Goal: Task Accomplishment & Management: Use online tool/utility

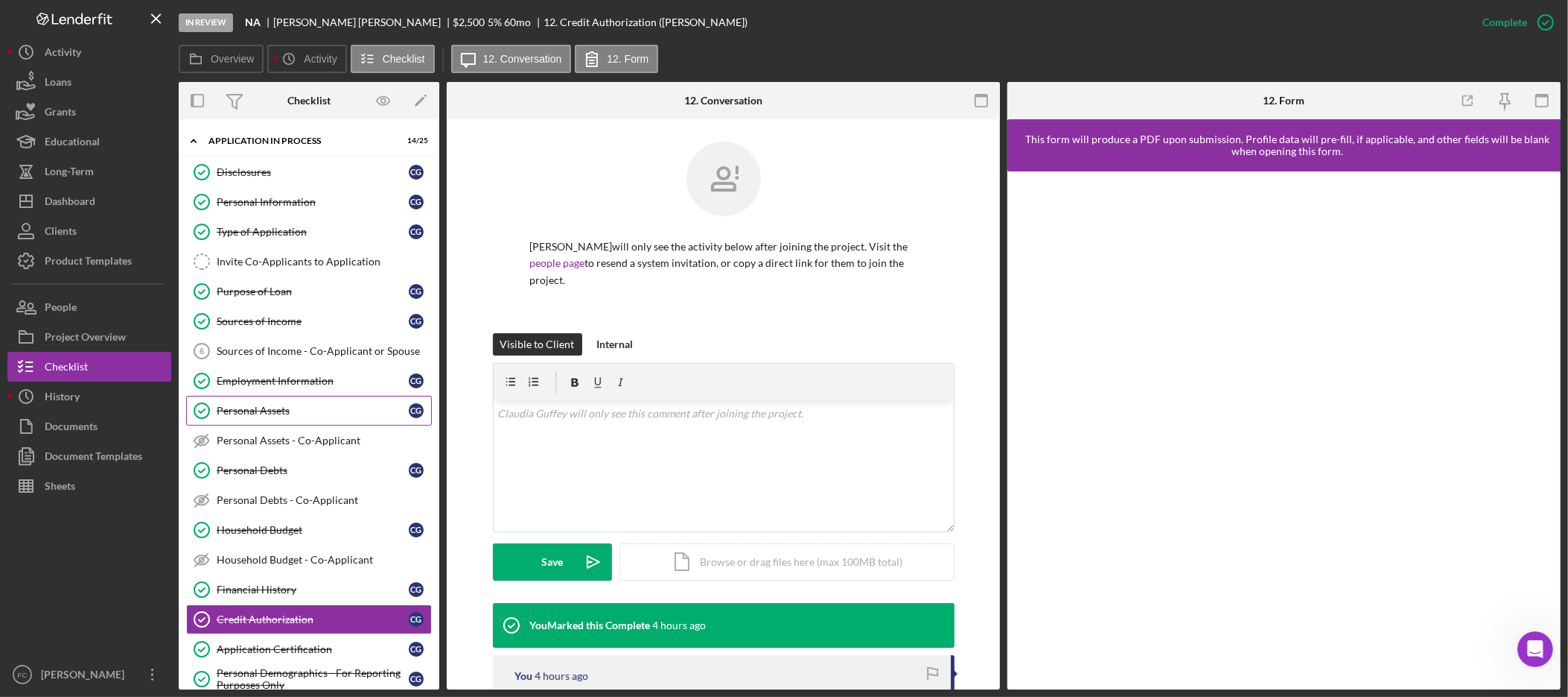
scroll to position [84, 0]
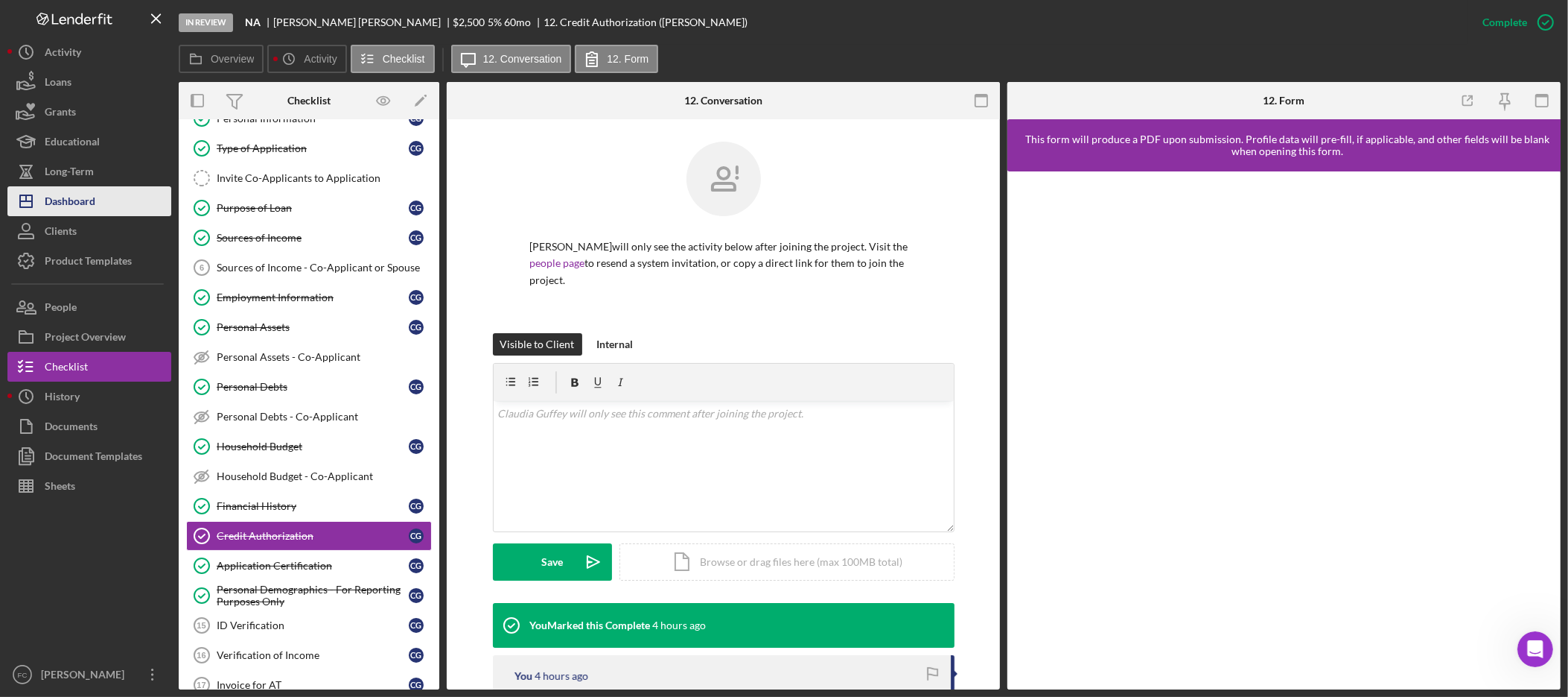
click at [87, 204] on div "Dashboard" at bounding box center [69, 203] width 51 height 33
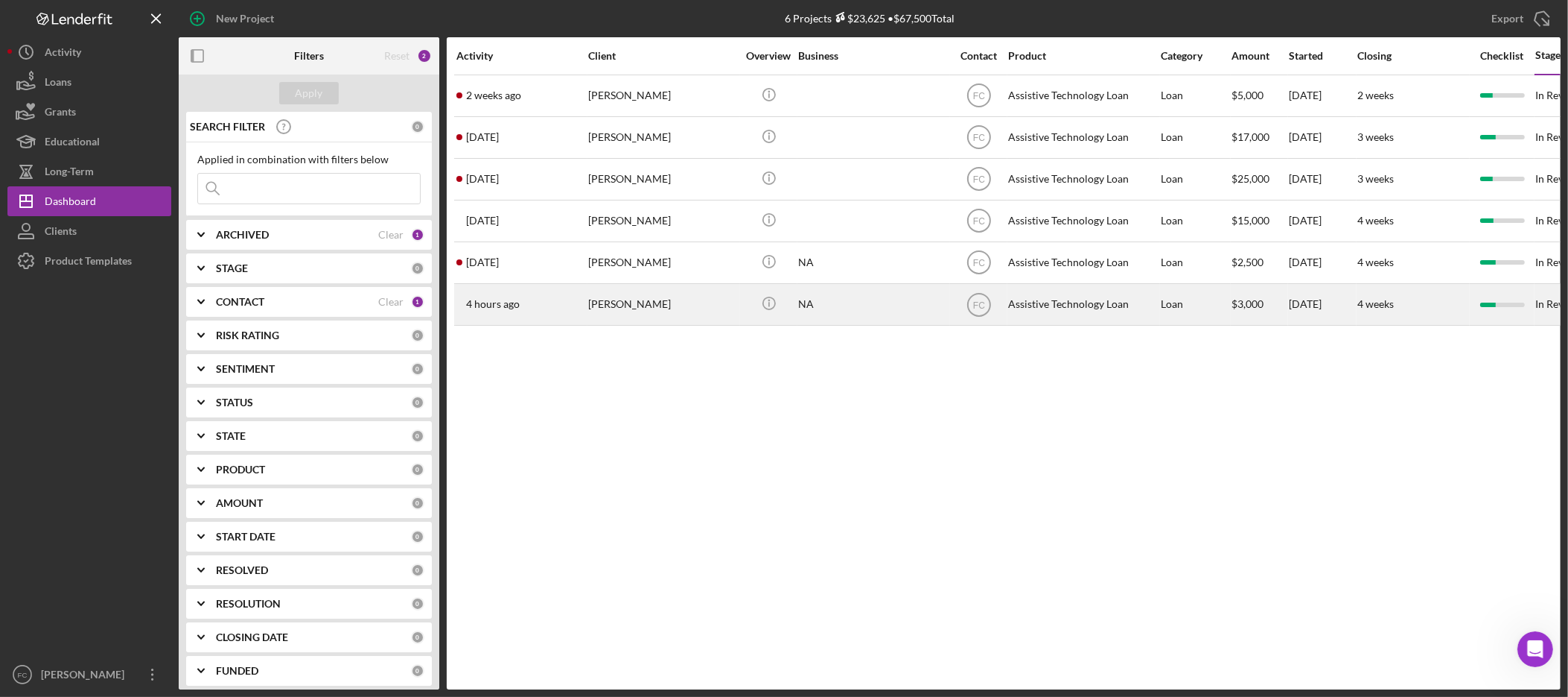
click at [645, 303] on div "[PERSON_NAME]" at bounding box center [663, 304] width 149 height 39
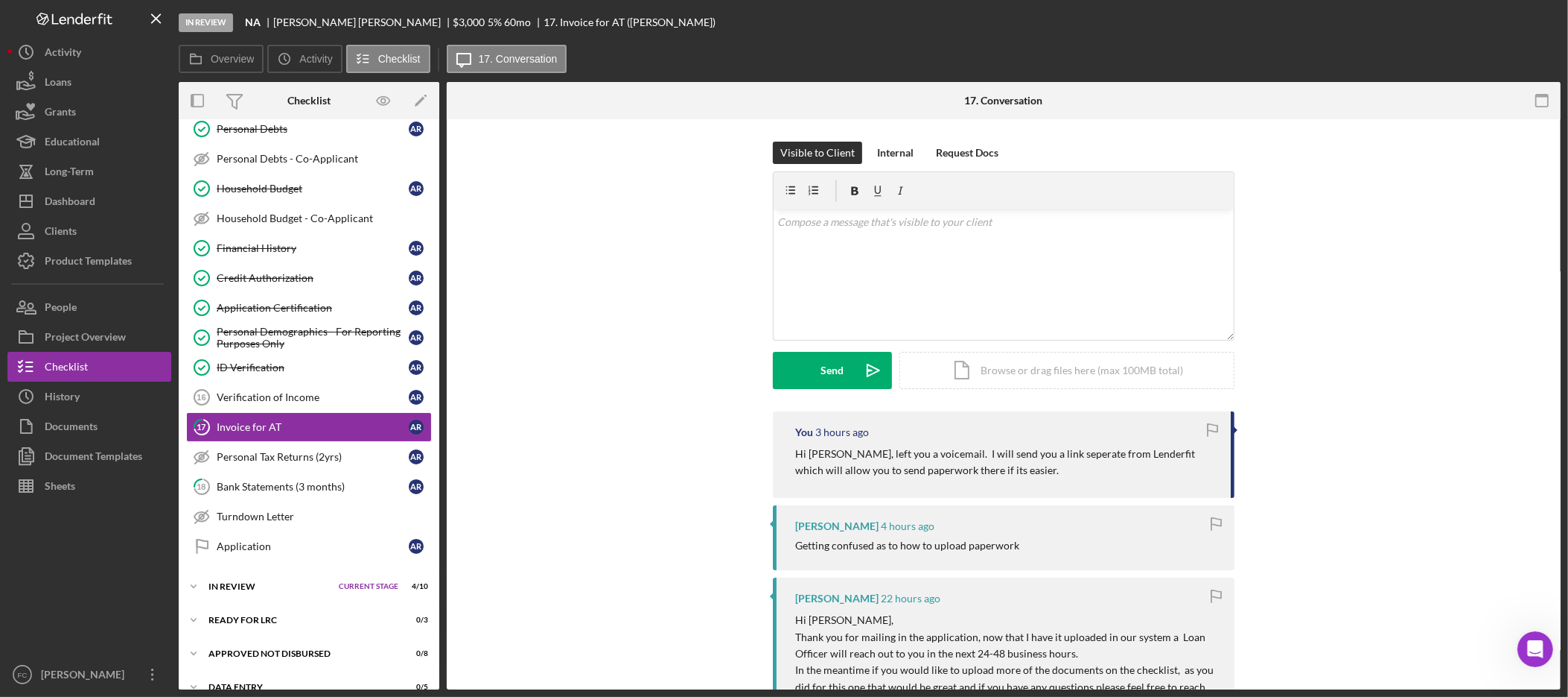
scroll to position [370, 0]
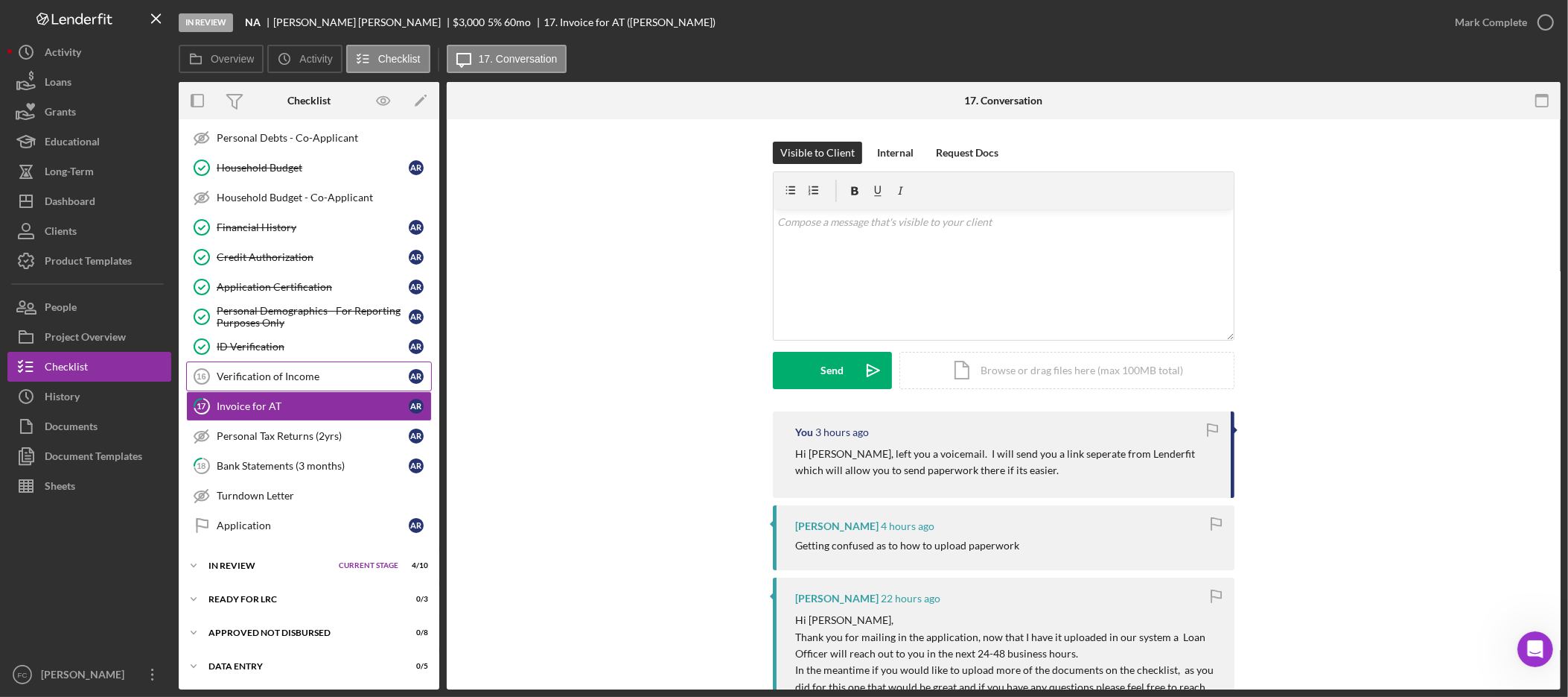
click at [297, 375] on div "Verification of Income" at bounding box center [312, 376] width 192 height 12
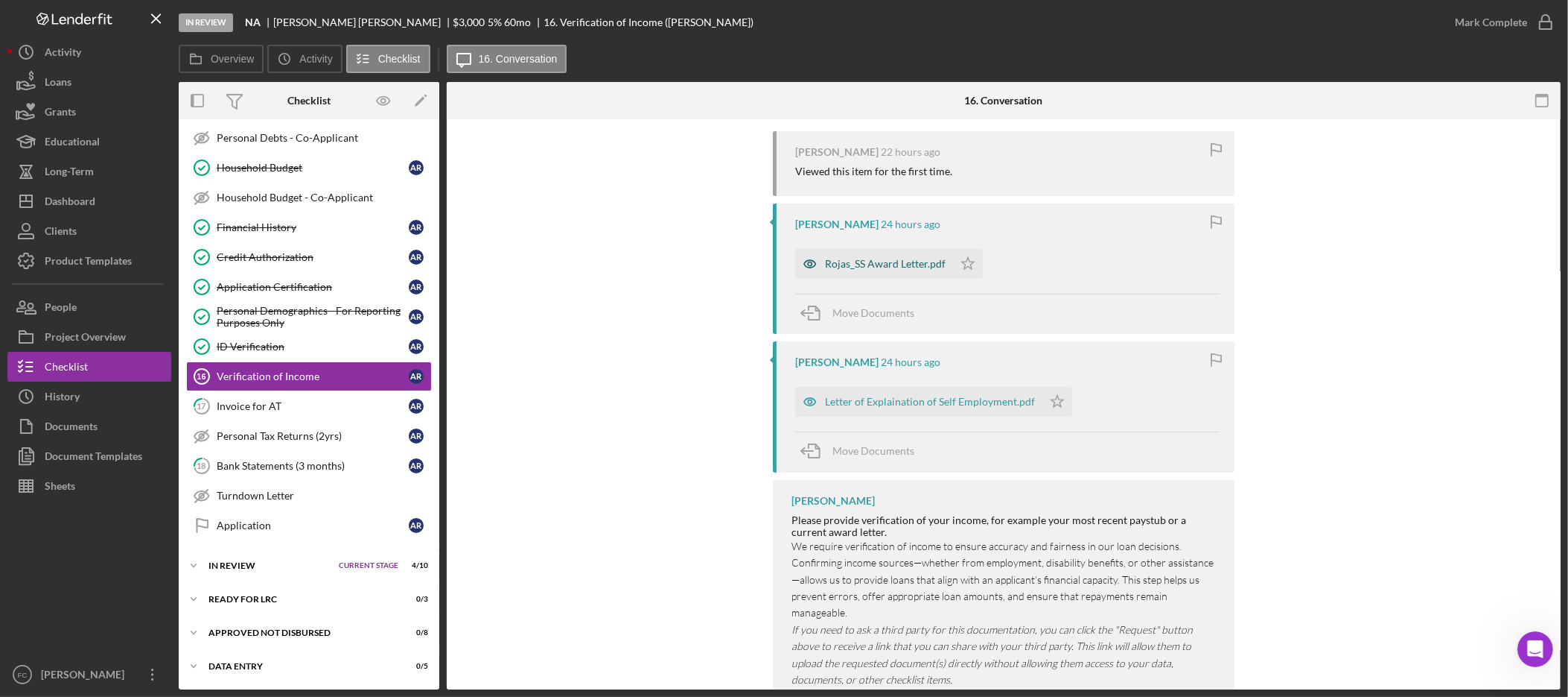
scroll to position [313, 0]
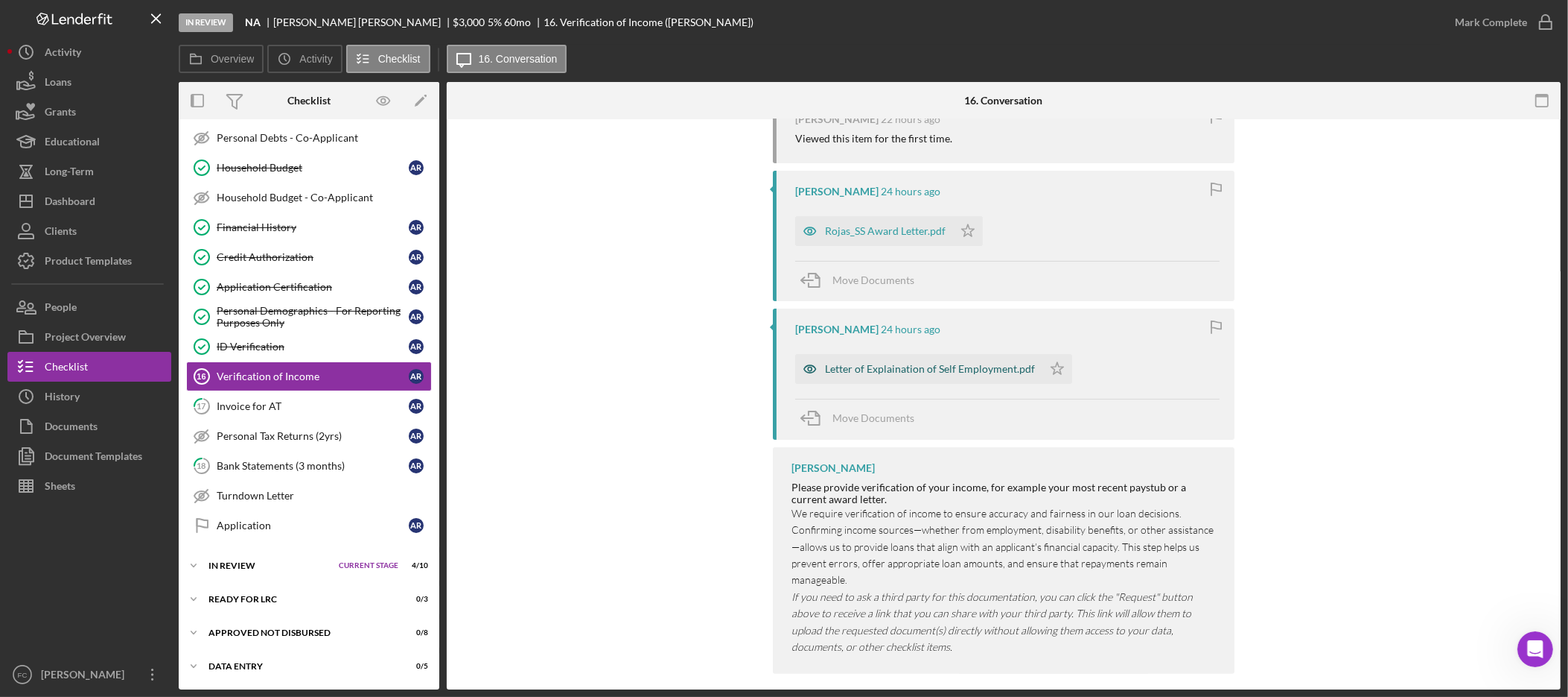
click at [926, 371] on div "Letter of Explaination of Self Employment.pdf" at bounding box center [930, 369] width 210 height 12
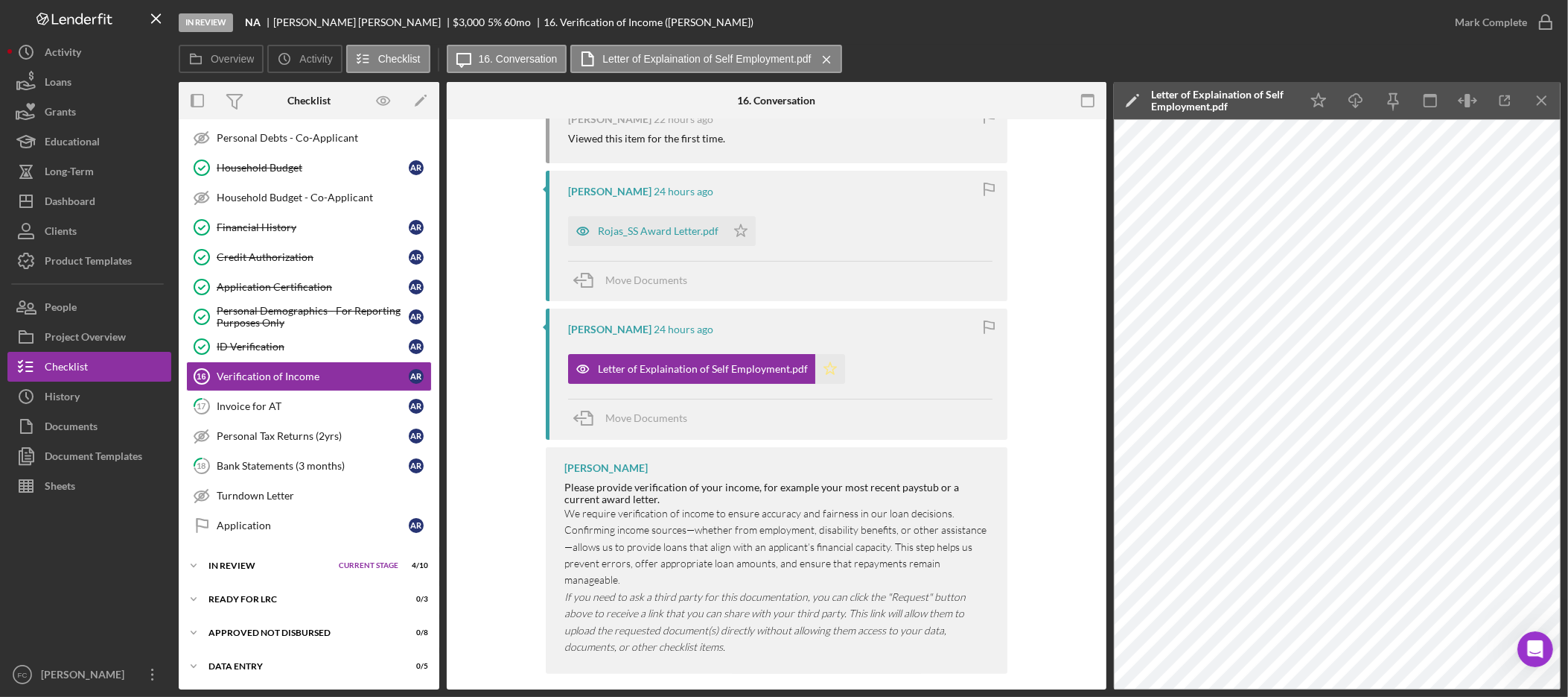
click at [832, 373] on icon "Icon/Star" at bounding box center [831, 369] width 30 height 30
click at [645, 237] on div "Rojas_SS Award Letter.pdf" at bounding box center [658, 231] width 121 height 12
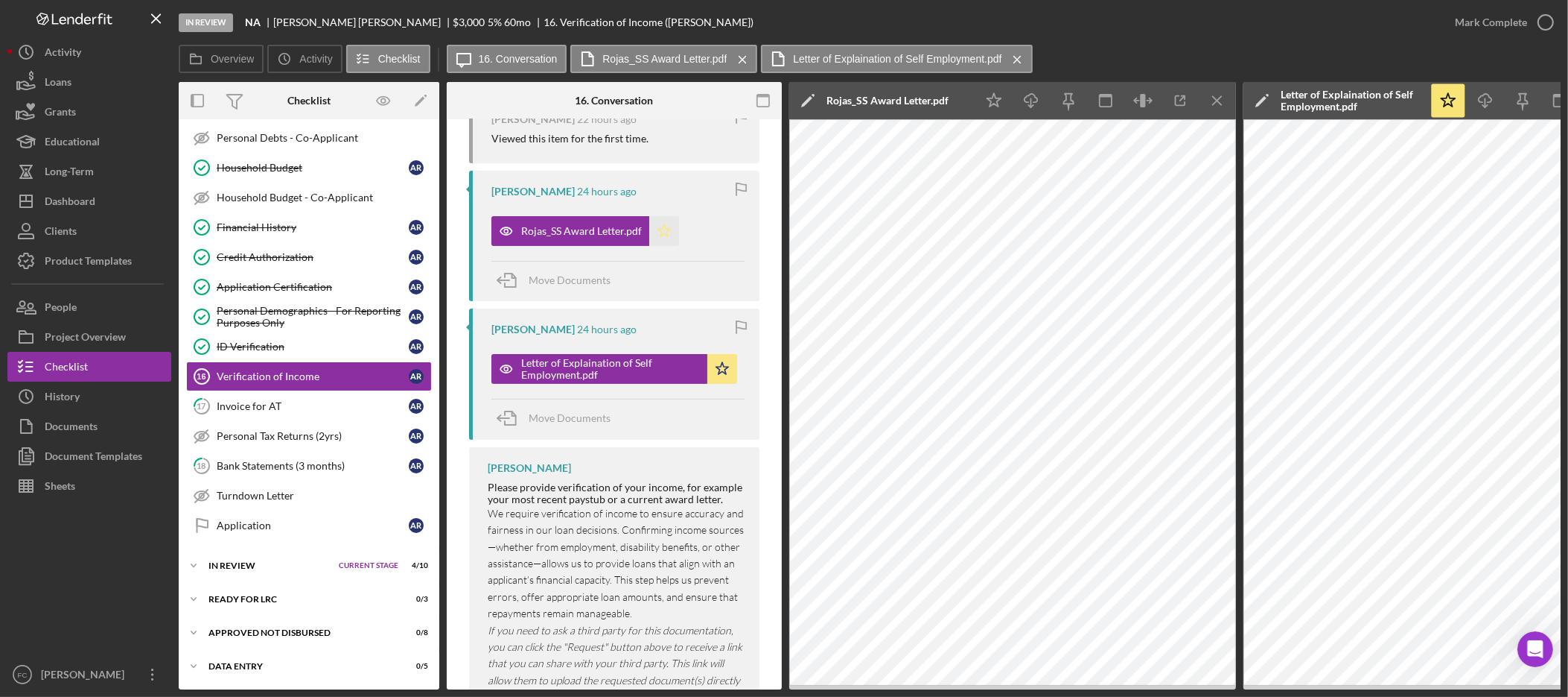
click at [667, 235] on icon "Icon/Star" at bounding box center [664, 231] width 30 height 30
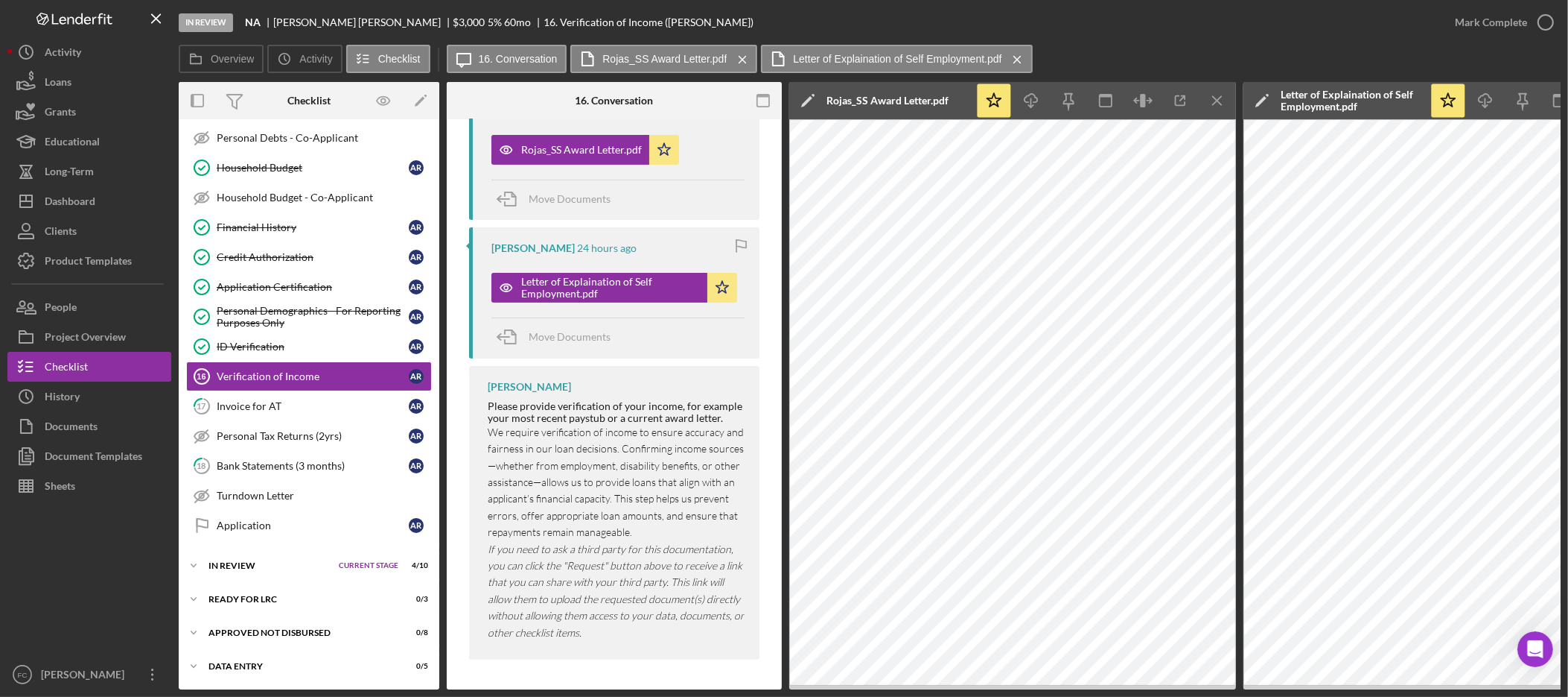
scroll to position [0, 0]
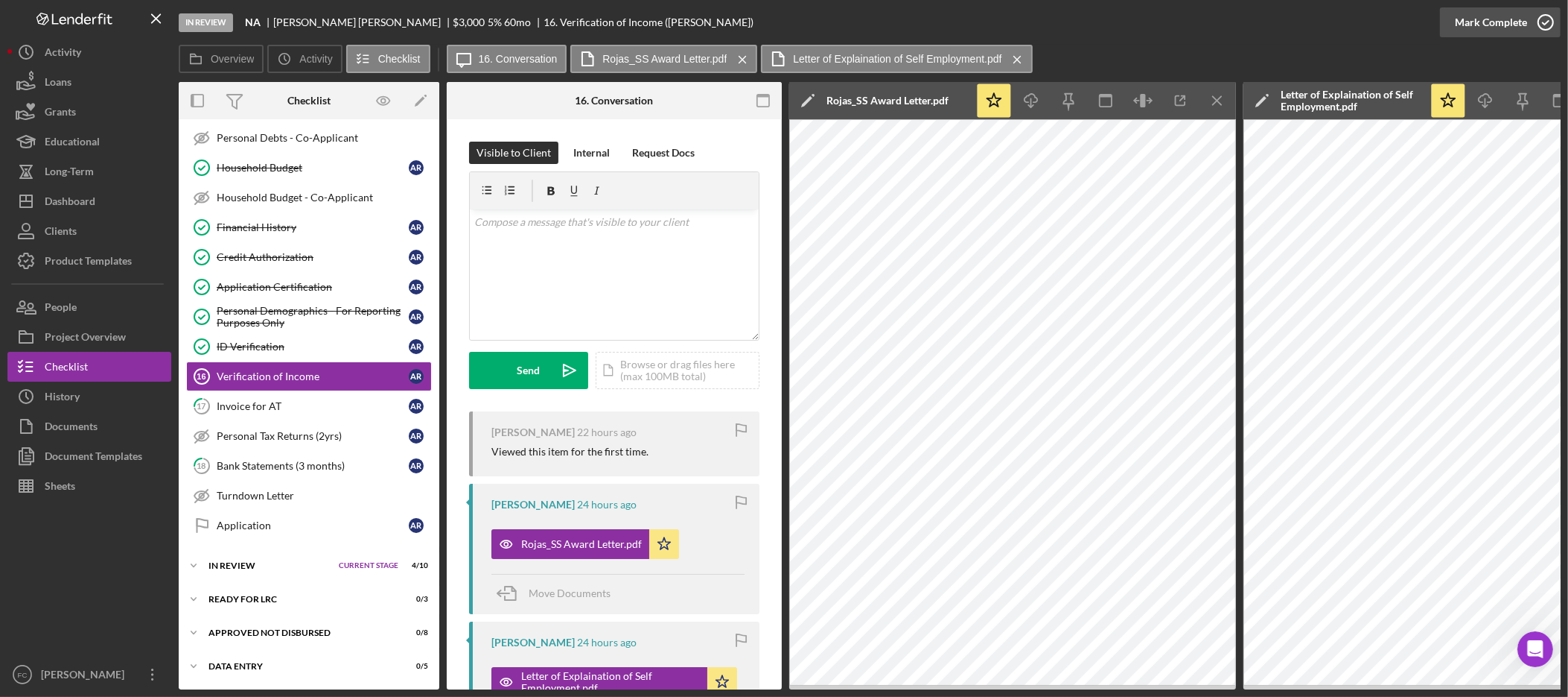
click at [1539, 18] on icon "button" at bounding box center [1545, 22] width 37 height 37
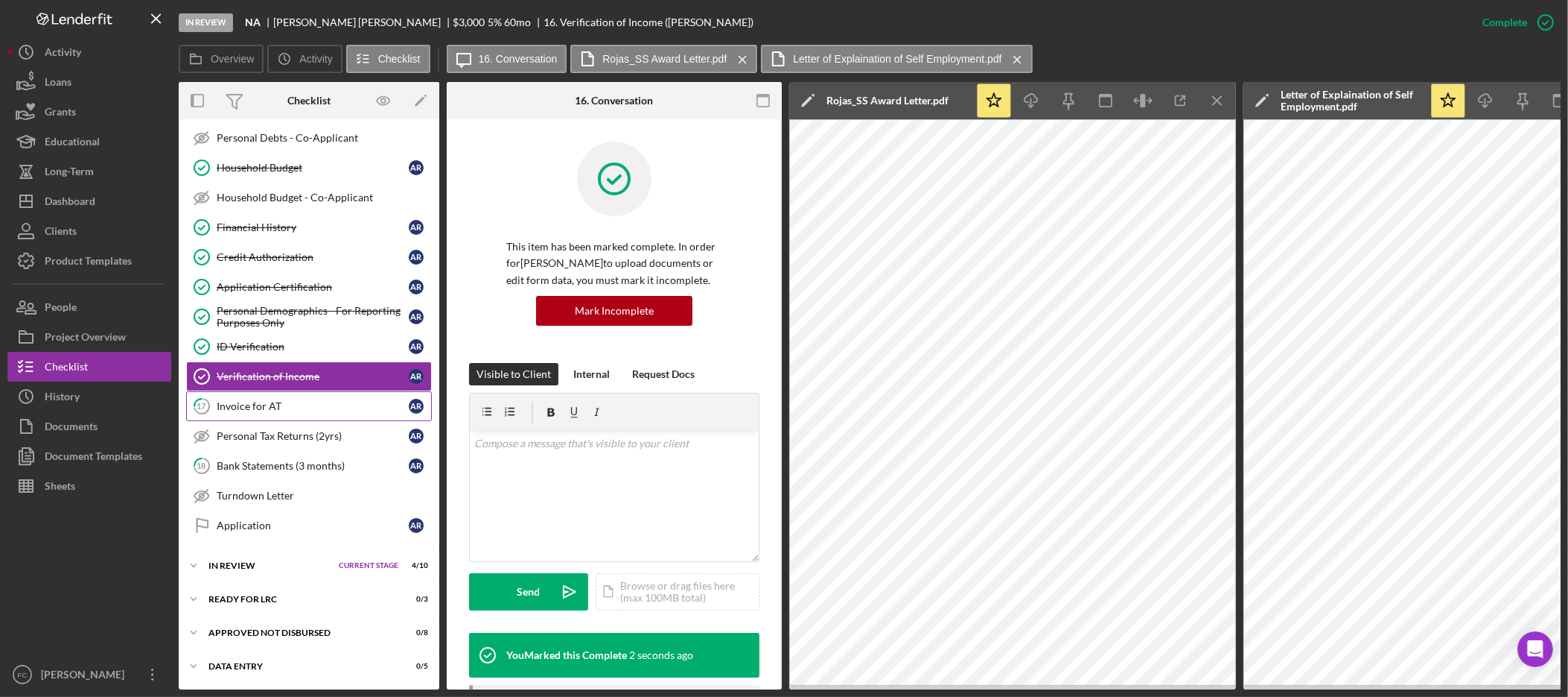
click at [312, 411] on div "Invoice for AT" at bounding box center [312, 406] width 192 height 12
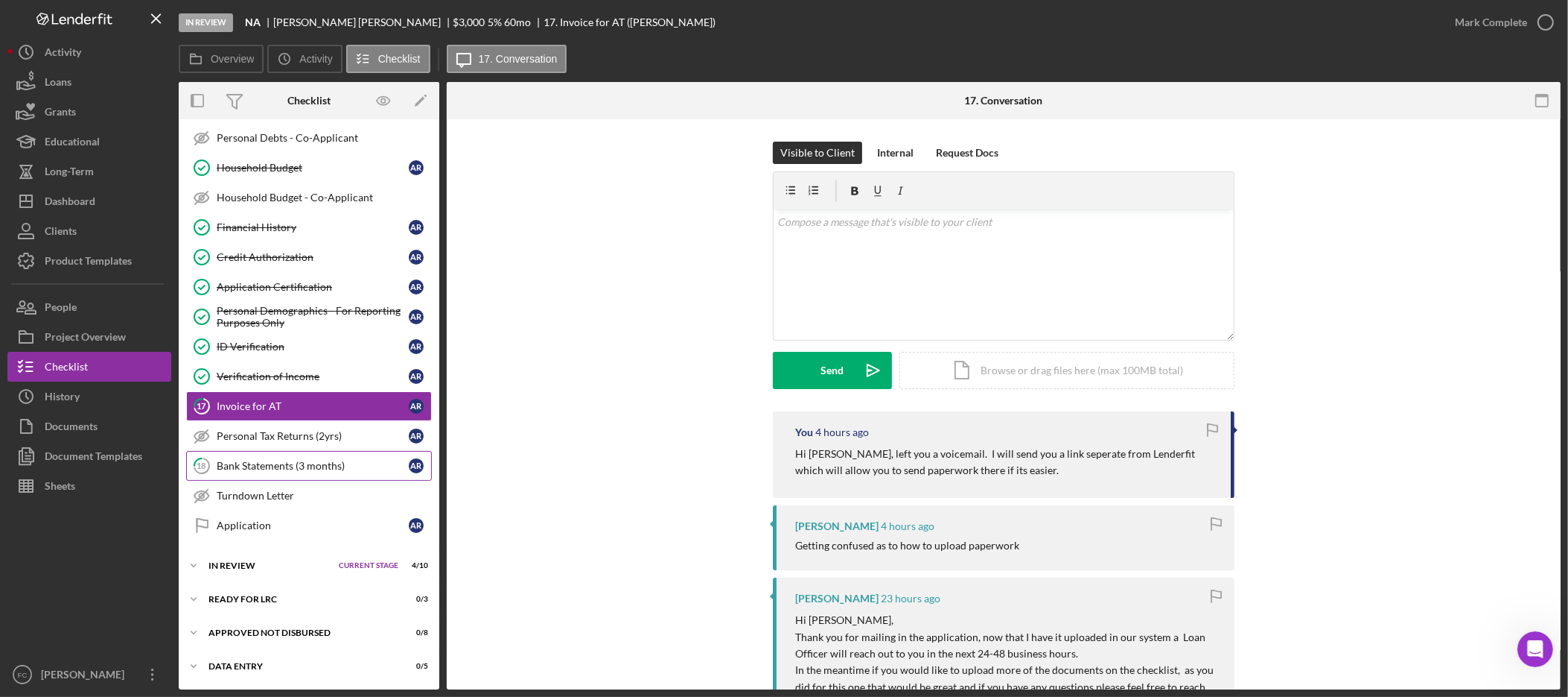
click at [303, 466] on div "Bank Statements (3 months)" at bounding box center [312, 466] width 192 height 12
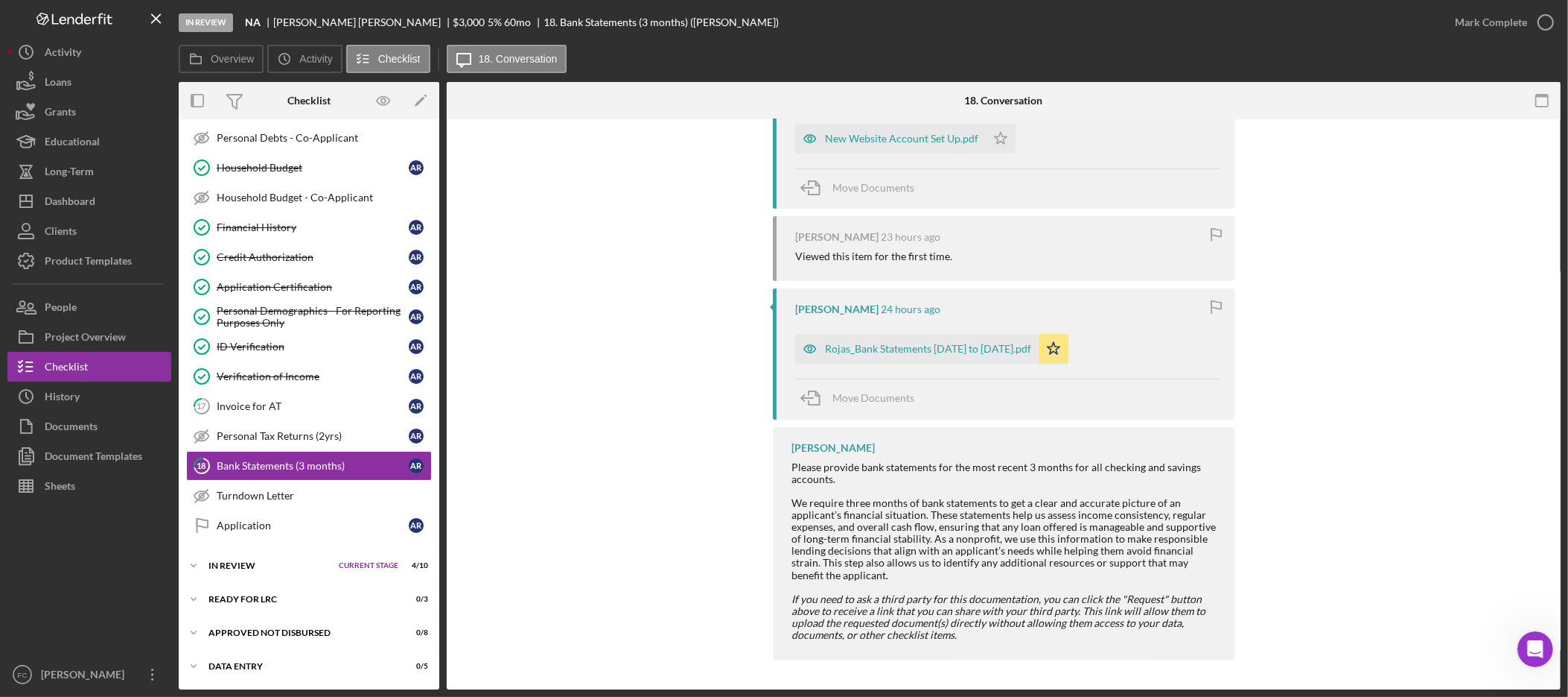
scroll to position [336, 0]
click at [974, 344] on div "Rojas_Bank Statements [DATE] to [DATE].pdf" at bounding box center [929, 348] width 207 height 12
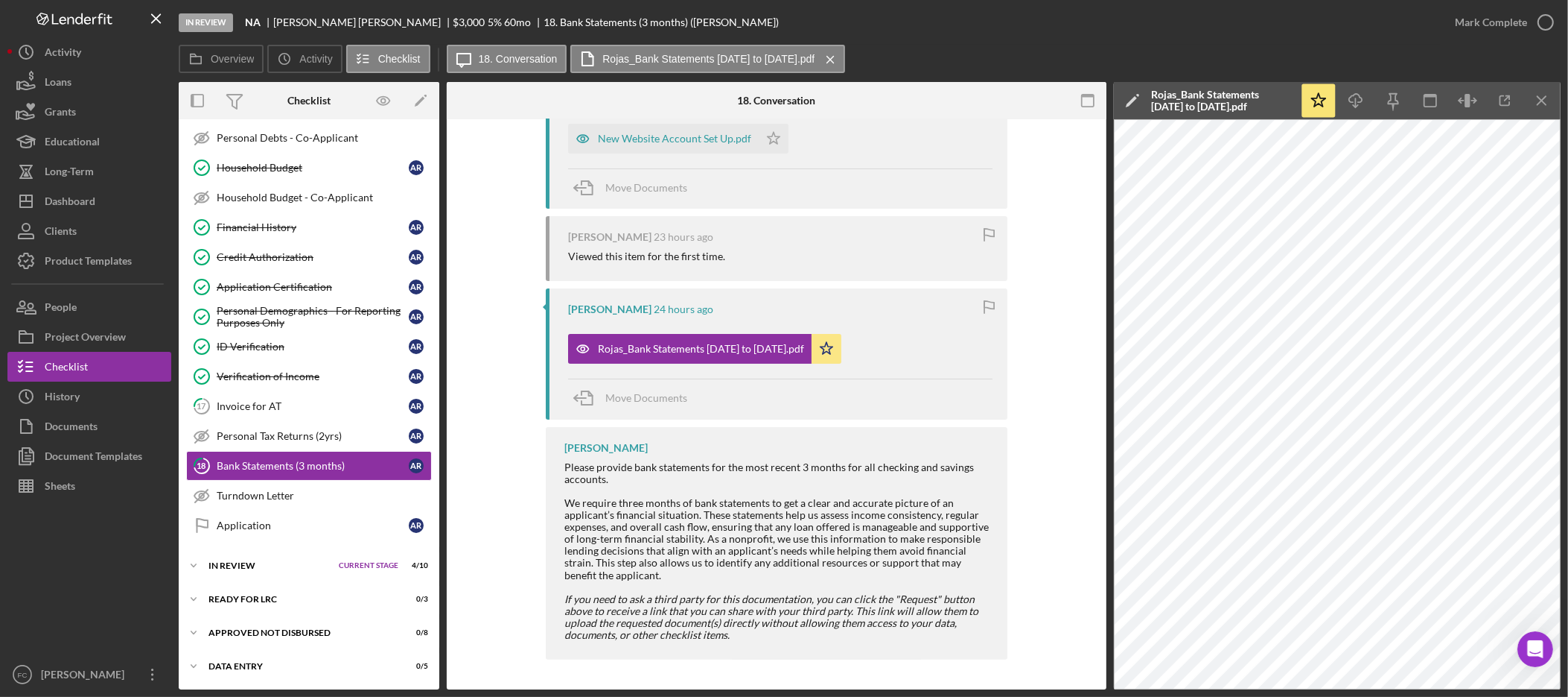
click at [1524, 92] on div "Icon/Star Icon/Download Icon/Menu Close" at bounding box center [1431, 100] width 261 height 37
click at [1511, 100] on icon "button" at bounding box center [1505, 101] width 33 height 33
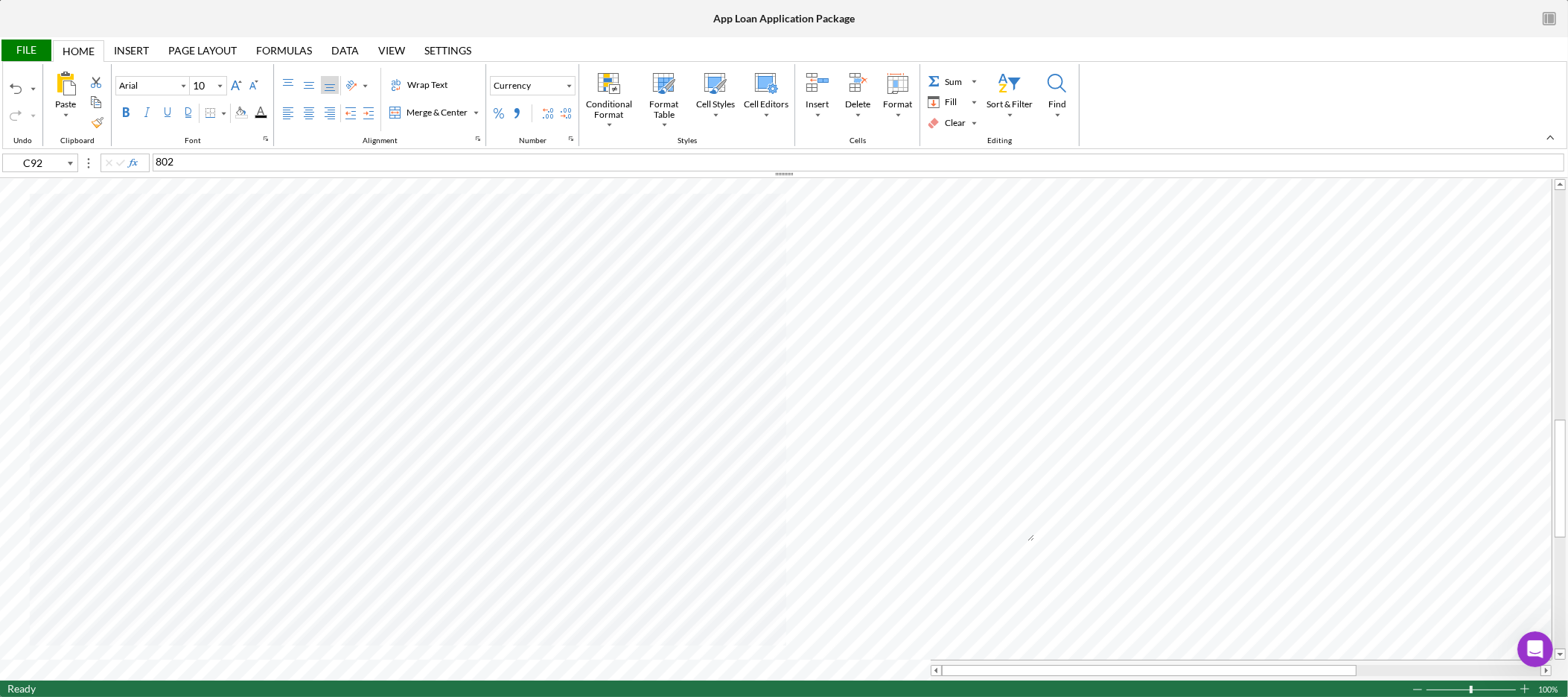
click at [36, 48] on div "File" at bounding box center [26, 50] width 51 height 22
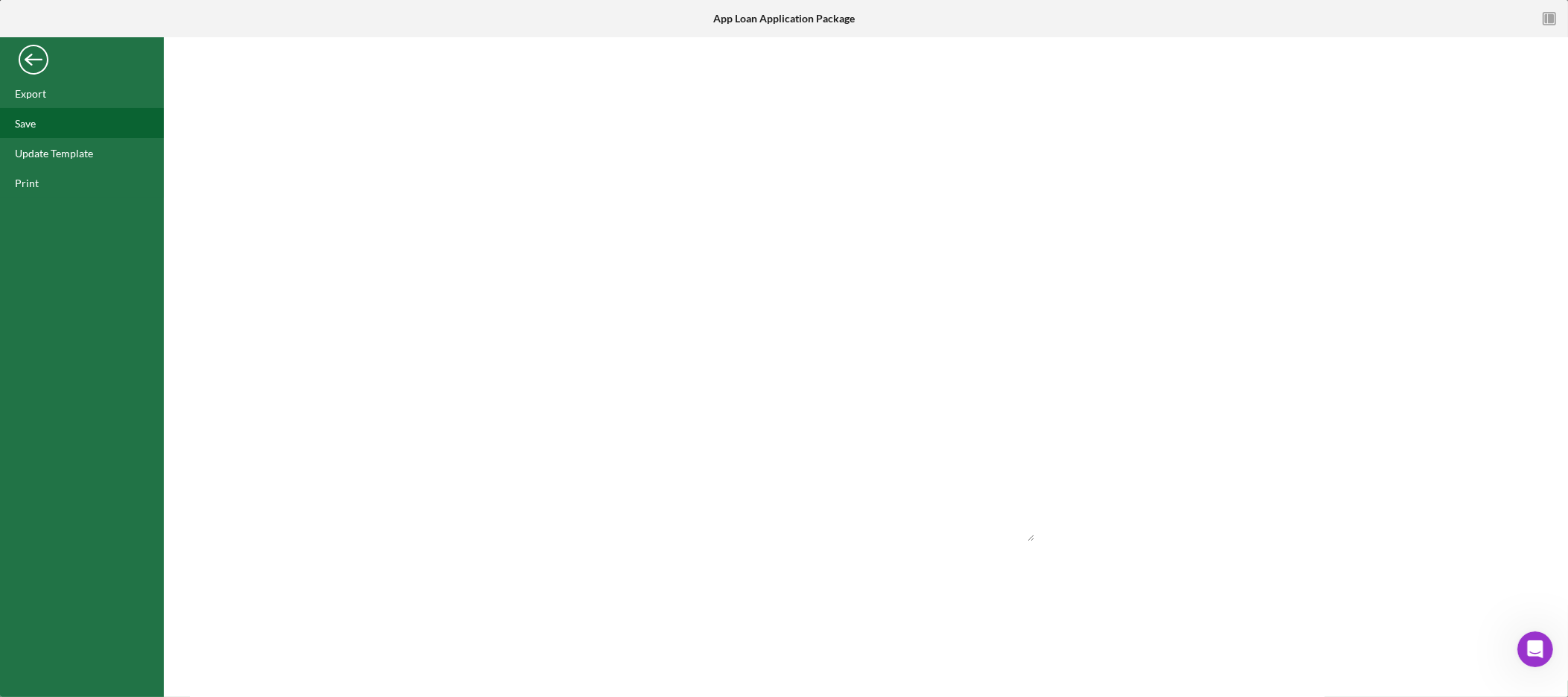
click at [53, 122] on div "Save" at bounding box center [81, 123] width 164 height 30
click at [1545, 19] on icon "button" at bounding box center [1547, 19] width 3 height 10
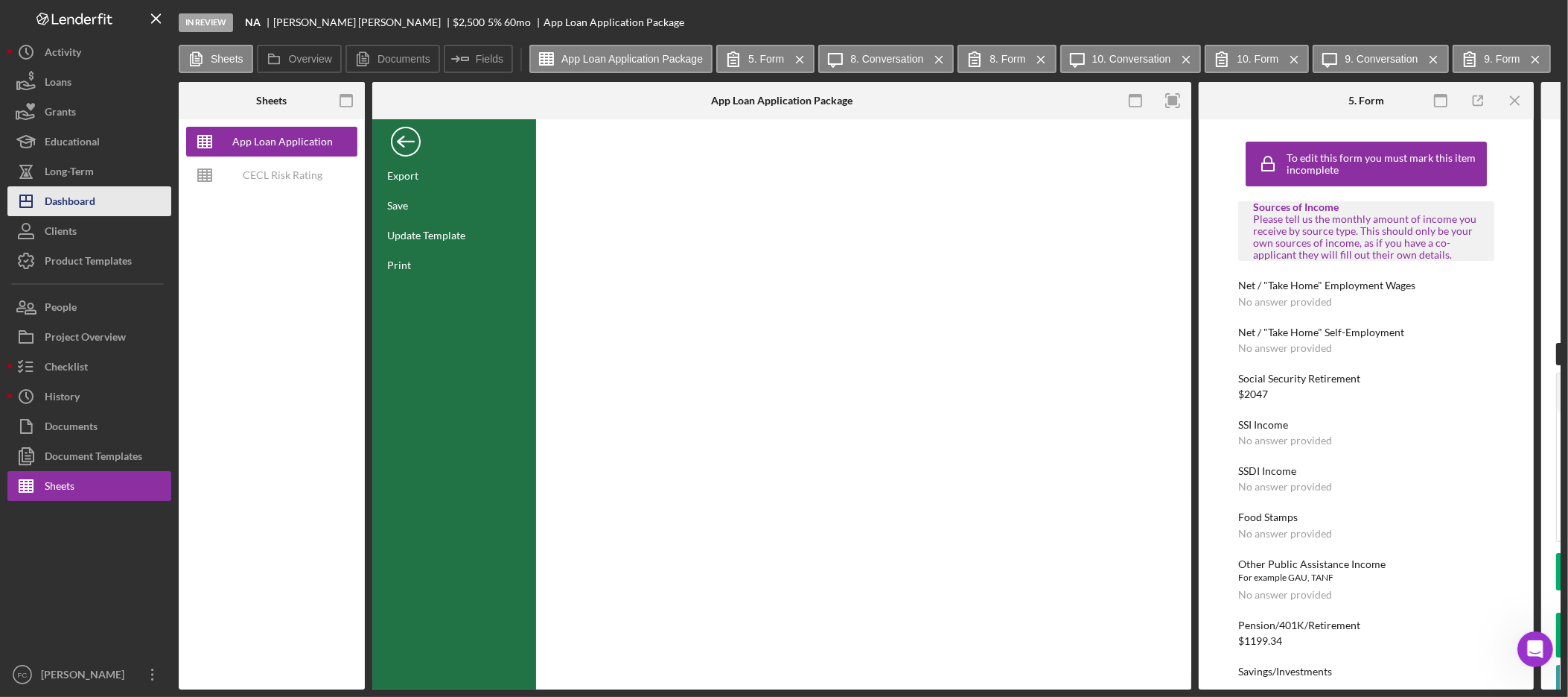
click at [96, 195] on button "Icon/Dashboard Dashboard" at bounding box center [89, 201] width 164 height 30
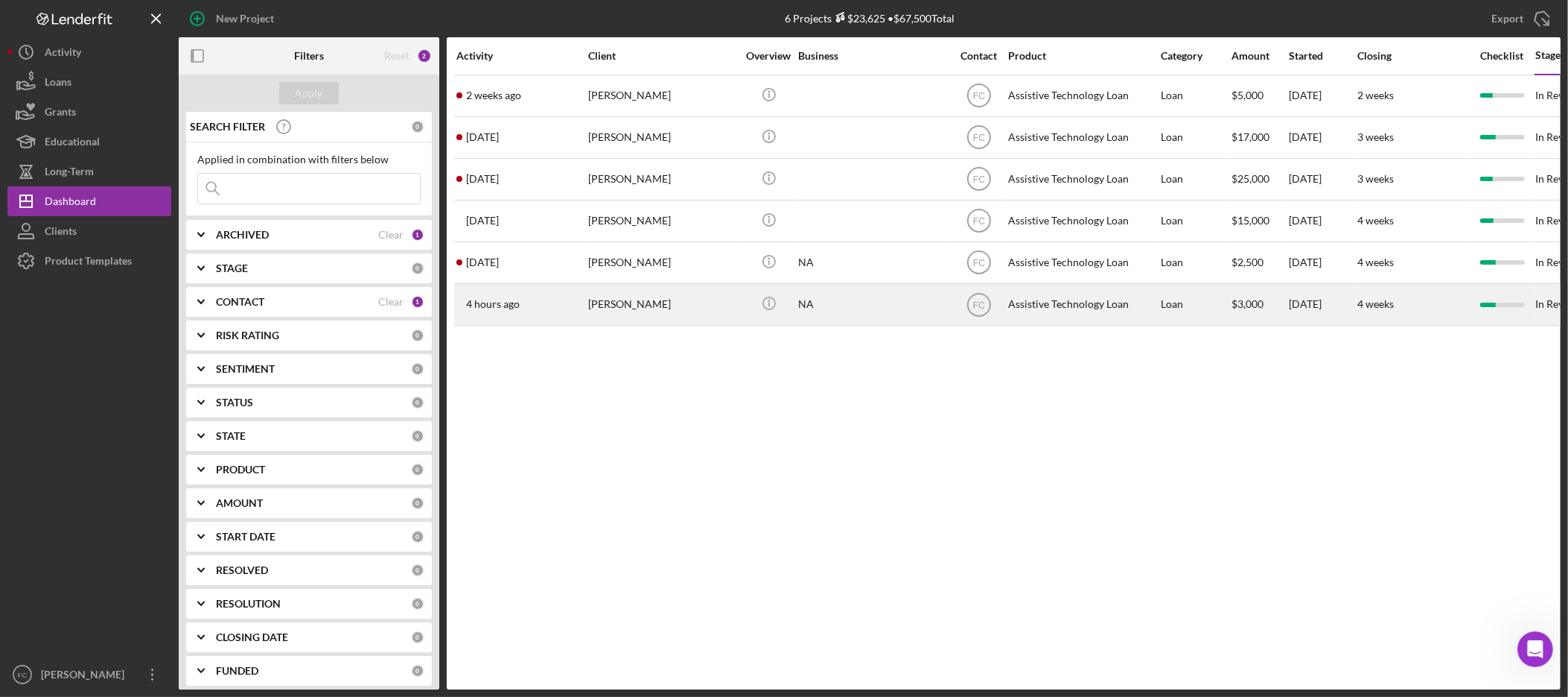
click at [642, 299] on div "[PERSON_NAME]" at bounding box center [663, 304] width 149 height 39
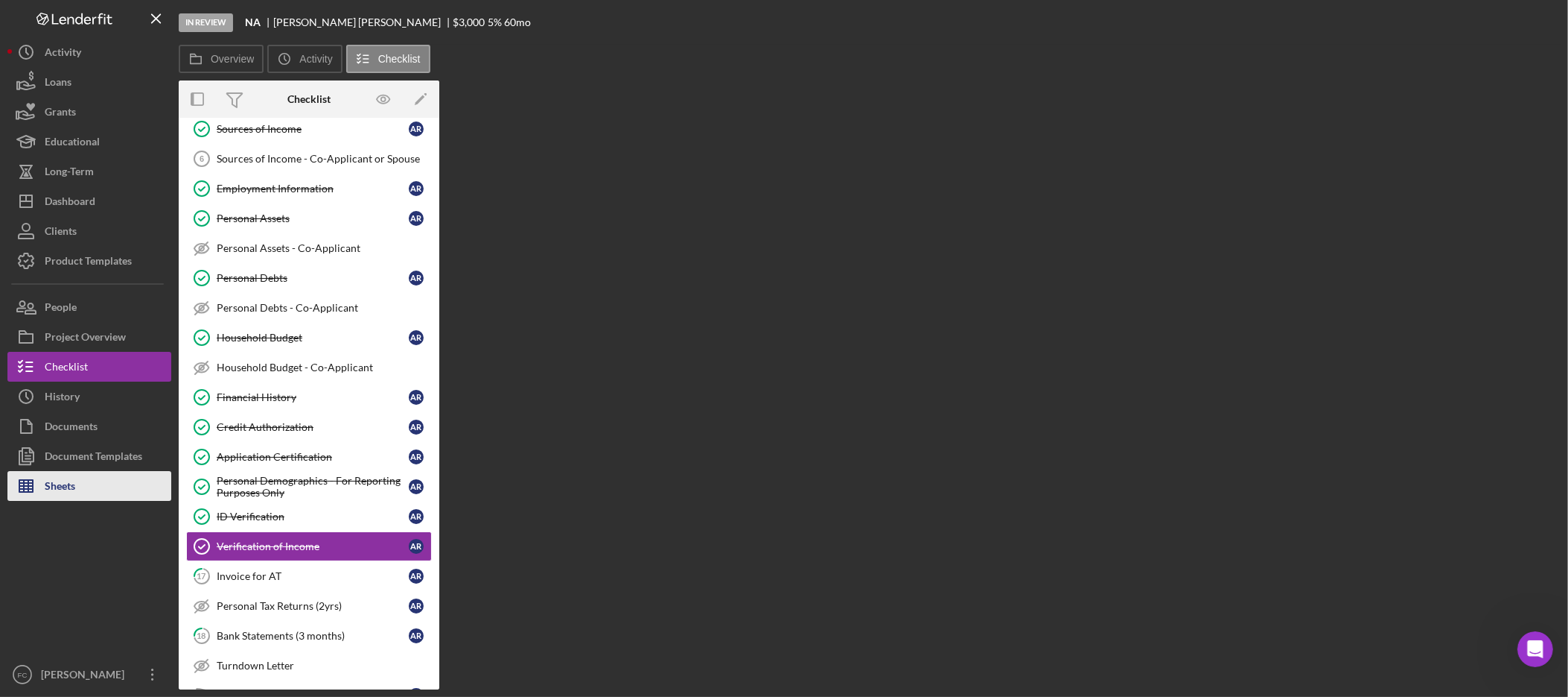
scroll to position [340, 0]
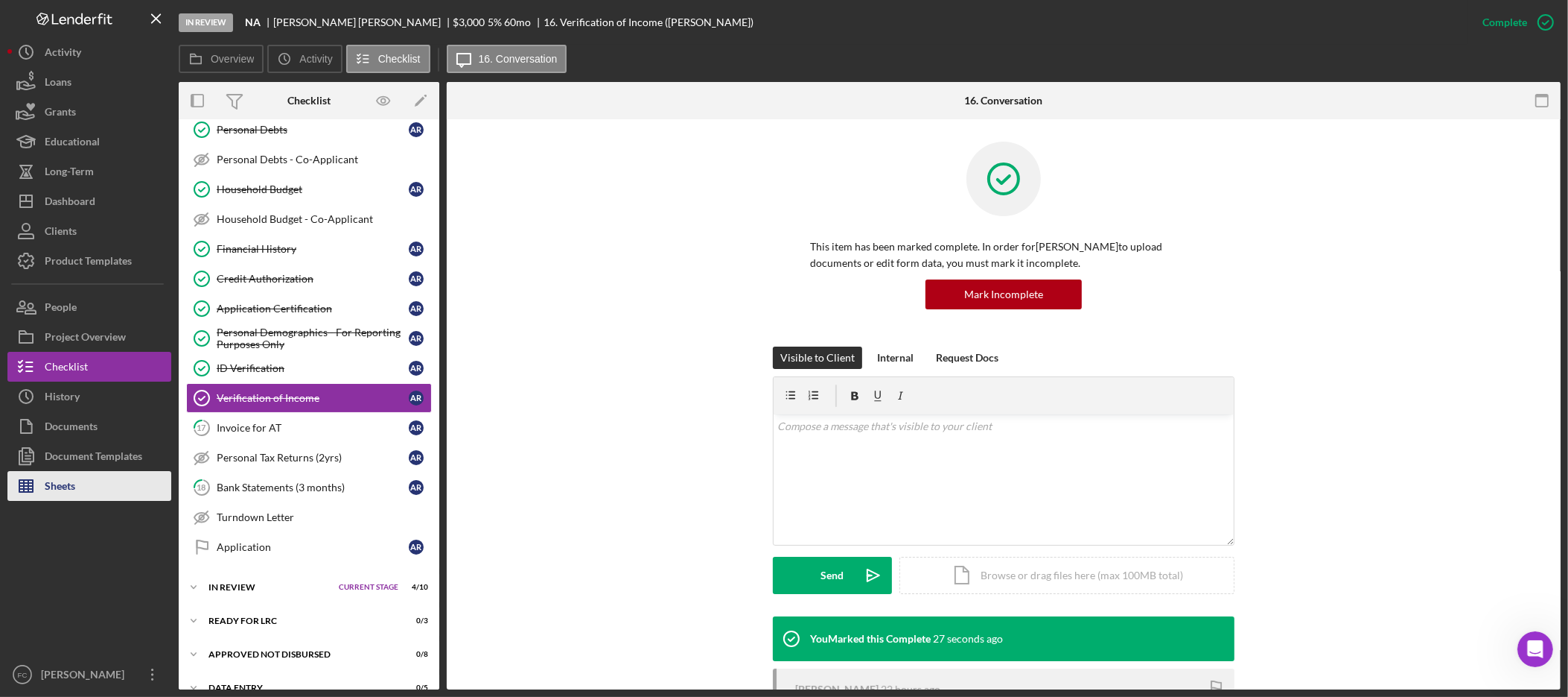
click at [123, 493] on button "Sheets" at bounding box center [89, 486] width 164 height 30
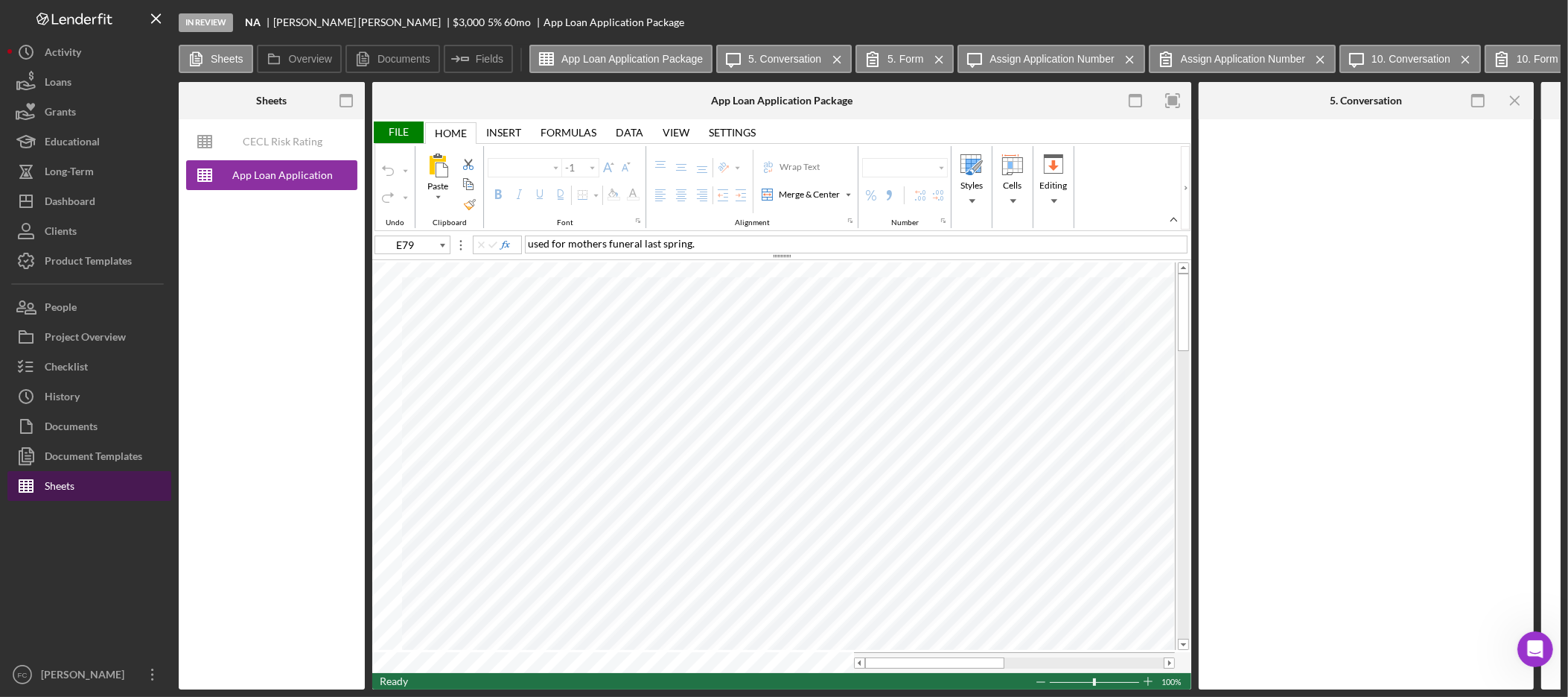
type input "Arial"
type input "10"
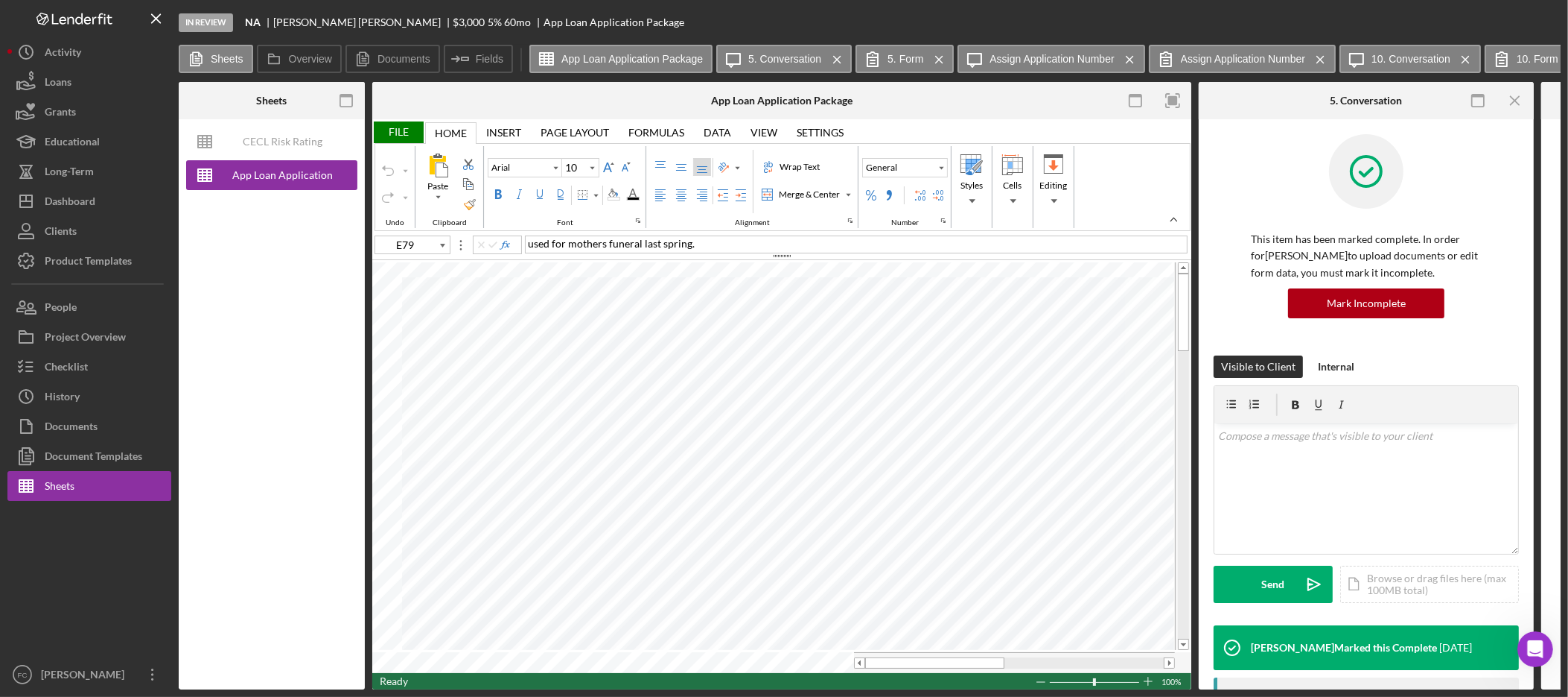
click at [1532, 84] on div "Icon/Menu Close" at bounding box center [1496, 100] width 75 height 37
click at [1521, 94] on icon "Icon/Menu Close" at bounding box center [1516, 101] width 33 height 33
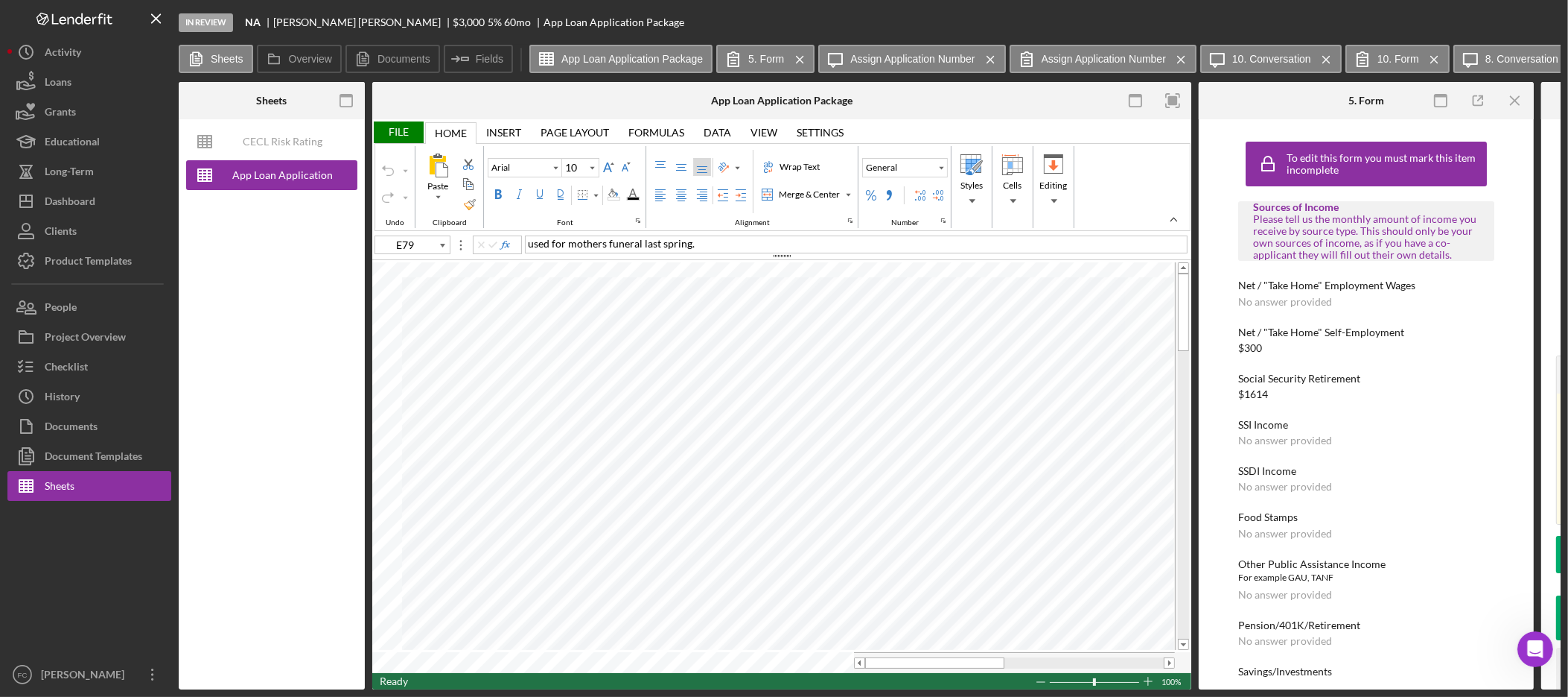
click at [1514, 115] on icon "Icon/Menu Close" at bounding box center [1516, 101] width 33 height 33
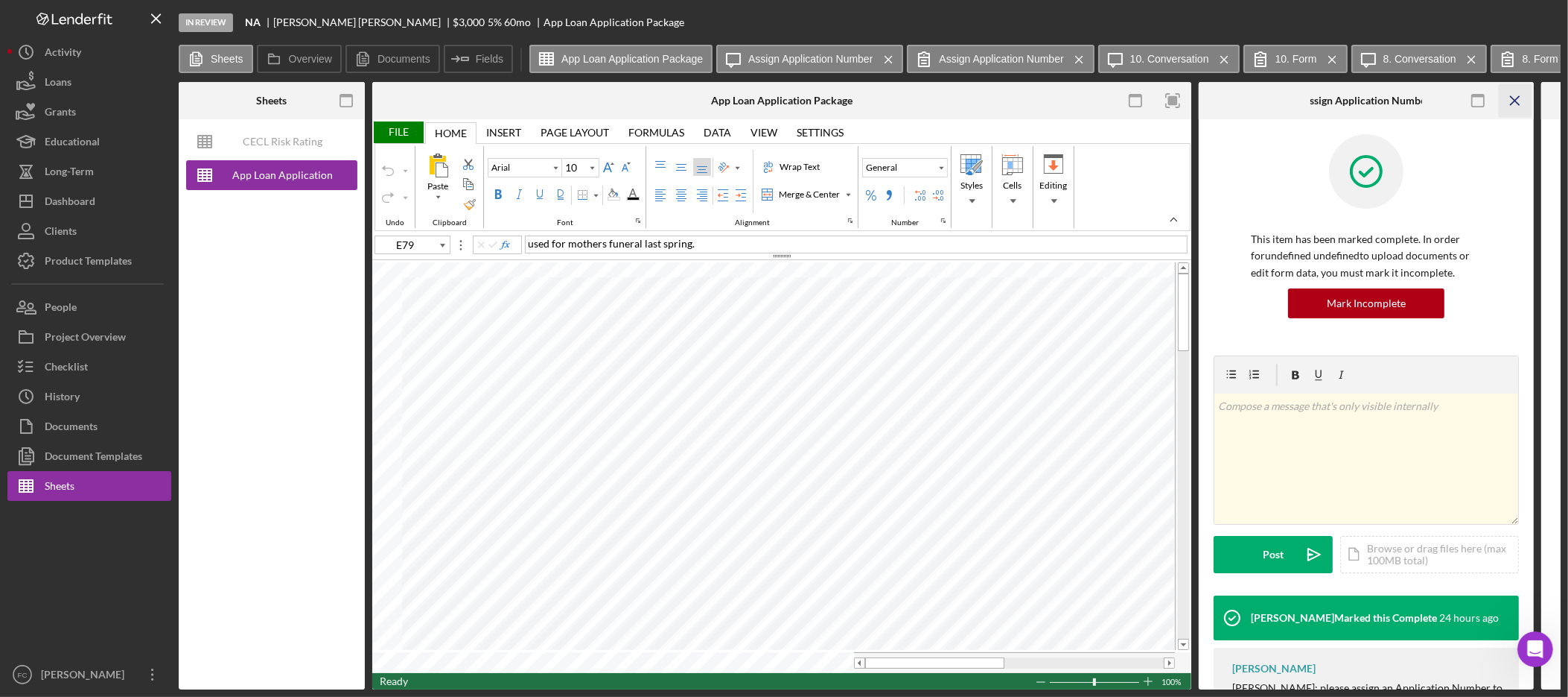
click at [1514, 108] on icon "Icon/Menu Close" at bounding box center [1516, 101] width 33 height 33
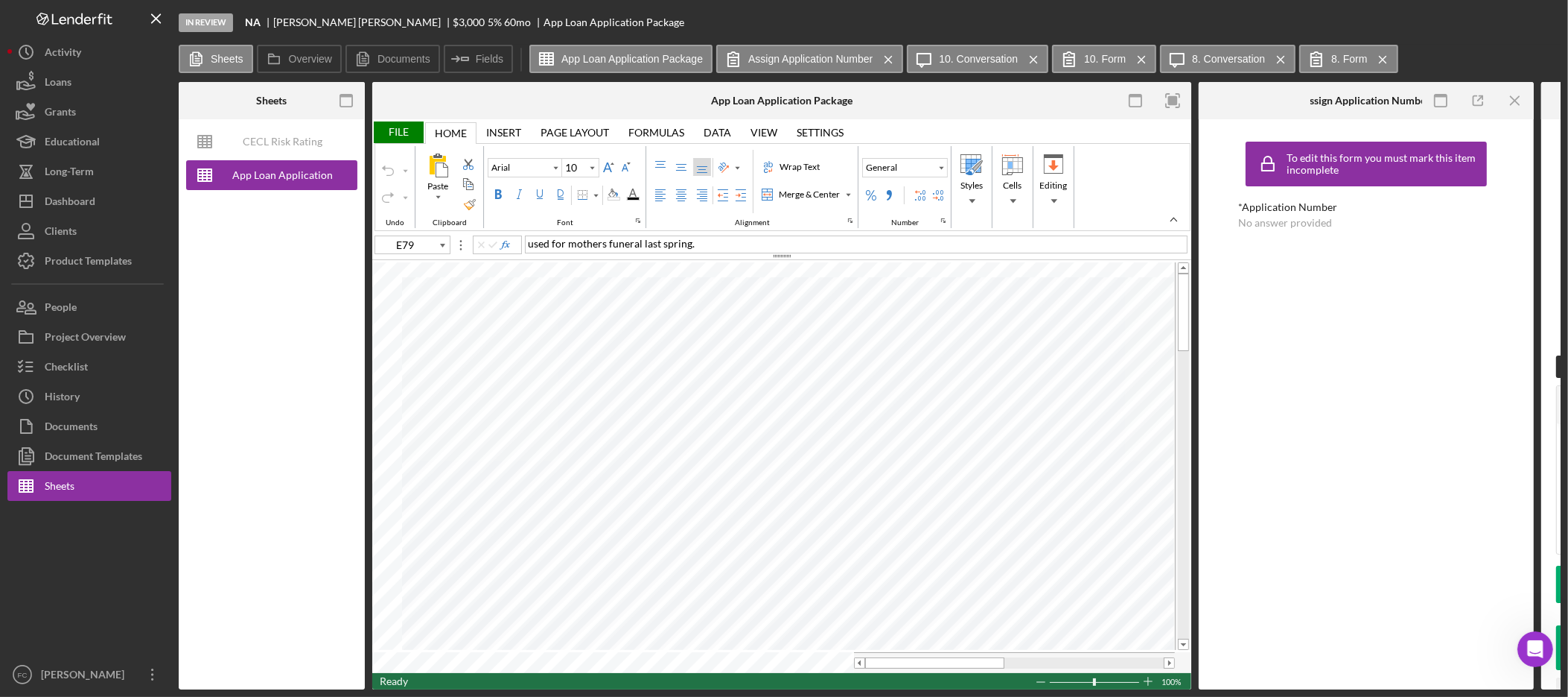
click at [1176, 102] on rect "button" at bounding box center [1173, 100] width 10 height 10
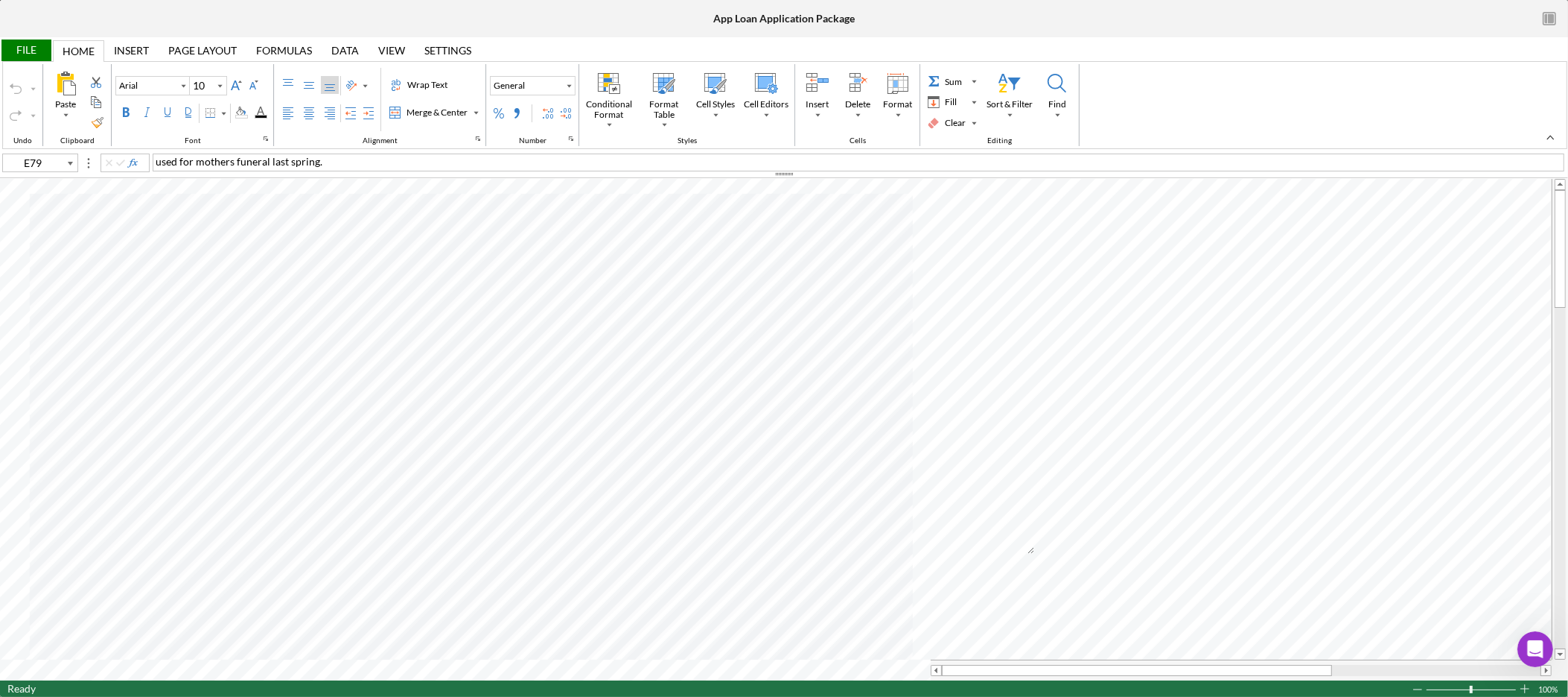
type input "E30"
click at [348, 175] on div at bounding box center [784, 173] width 1568 height 8
drag, startPoint x: 242, startPoint y: 155, endPoint x: 333, endPoint y: 122, distance: 96.8
click at [242, 155] on span "Mom passed away and left the house. [PERSON_NAME] working on switching name ove…" at bounding box center [434, 161] width 559 height 13
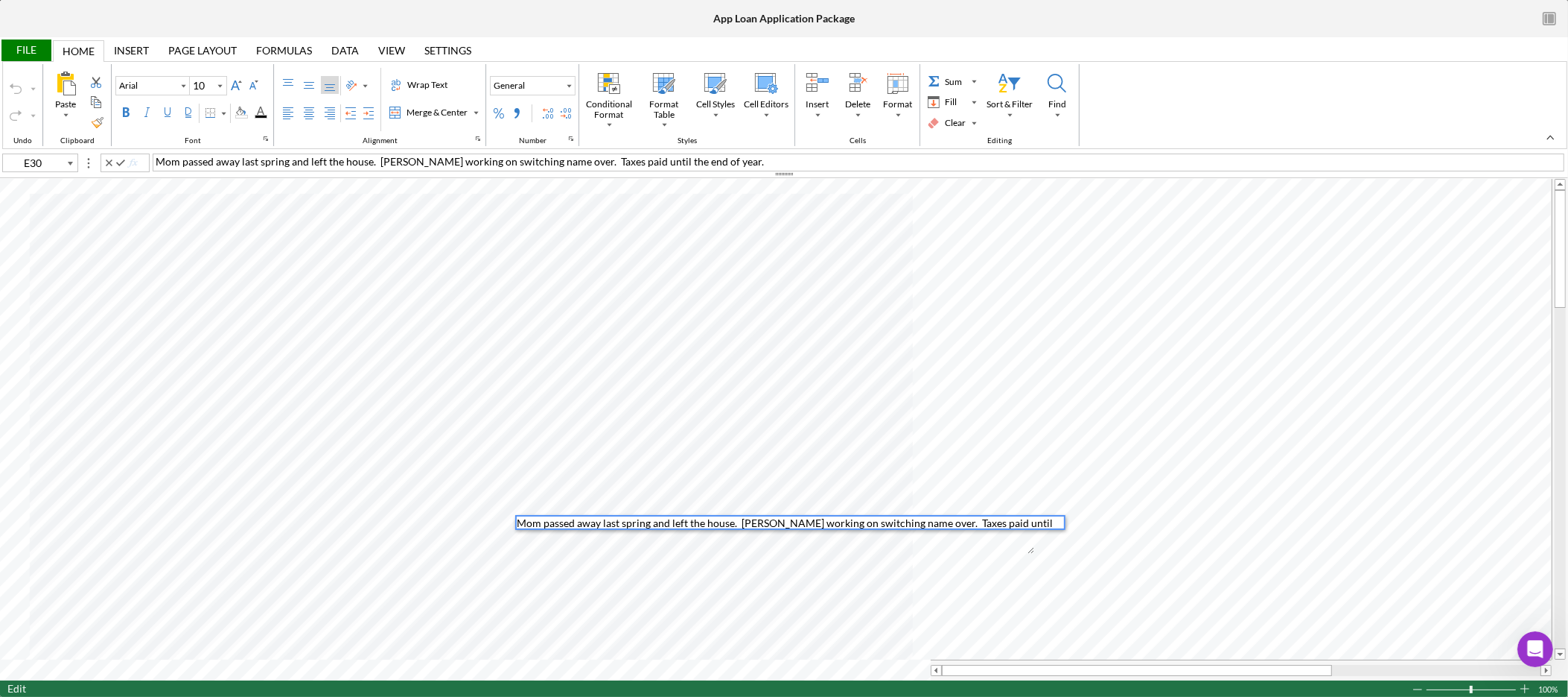
click at [379, 158] on span "Mom passed away last spring and left the house. [PERSON_NAME] working on switch…" at bounding box center [459, 161] width 608 height 13
click at [461, 158] on span "Mom passed away last spring and left the house to him. PIF. [PERSON_NAME] worki…" at bounding box center [486, 161] width 662 height 13
click at [461, 163] on span "Mom passed away last spring and left the house to him. PIF. [PERSON_NAME] worki…" at bounding box center [486, 161] width 662 height 13
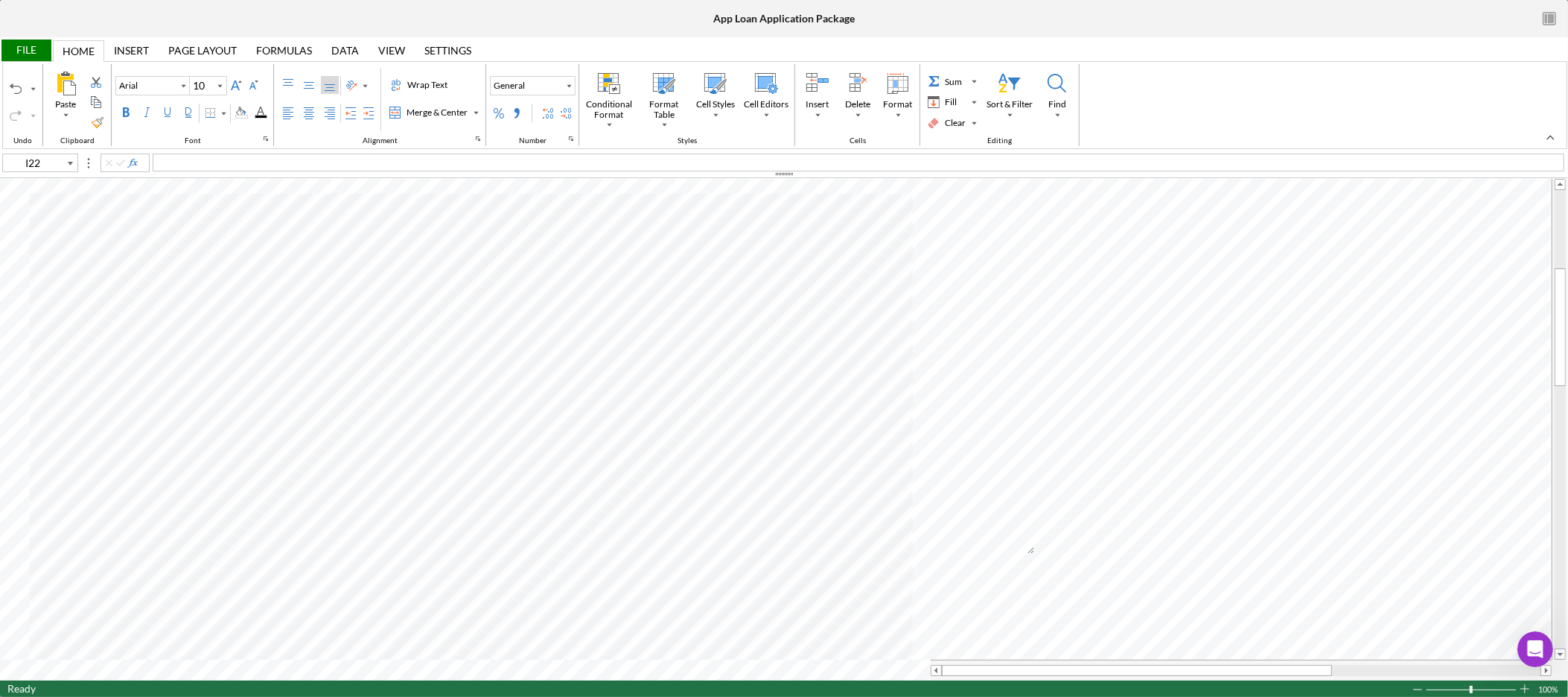
type input "B37"
type input "B64"
type input "B58"
type input "A59"
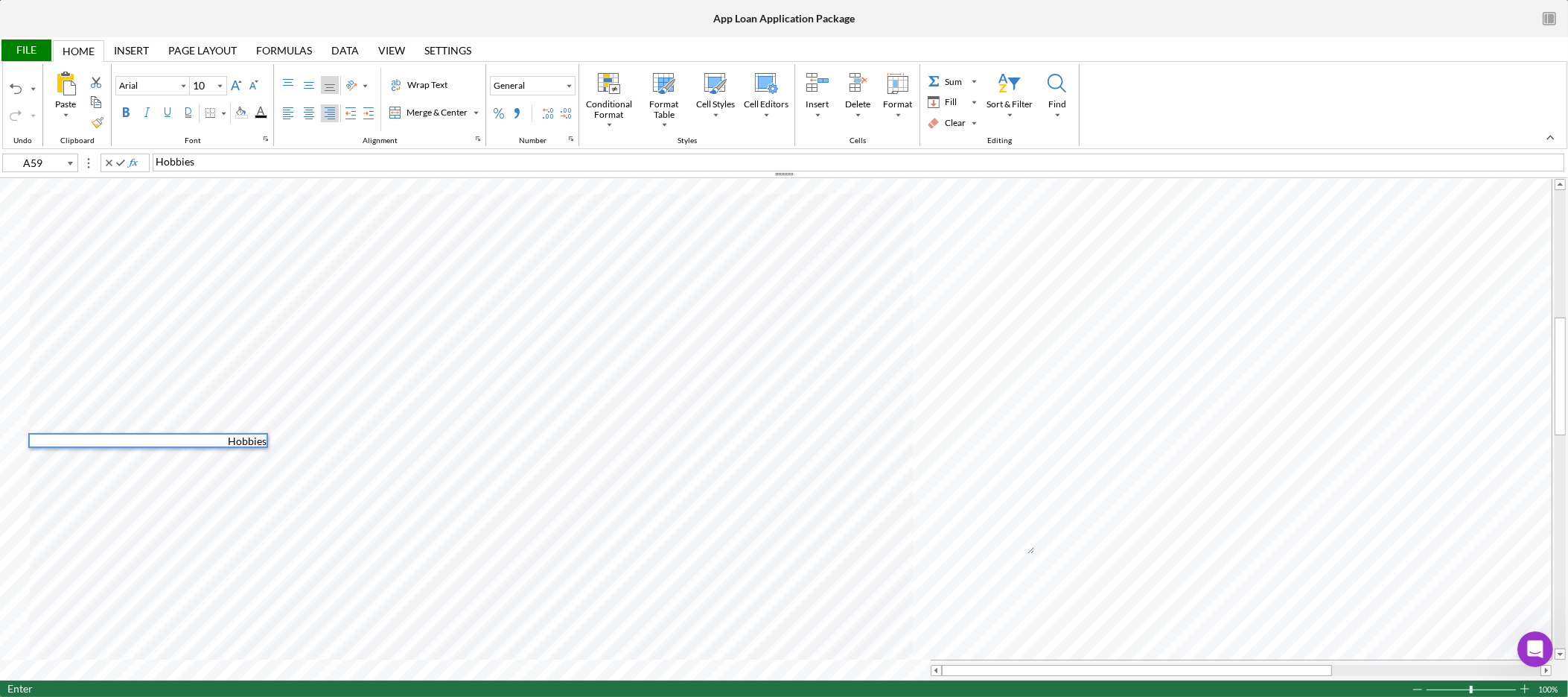
type input "B59"
type input "B58"
type input "B60"
type input "B57"
type input "B32"
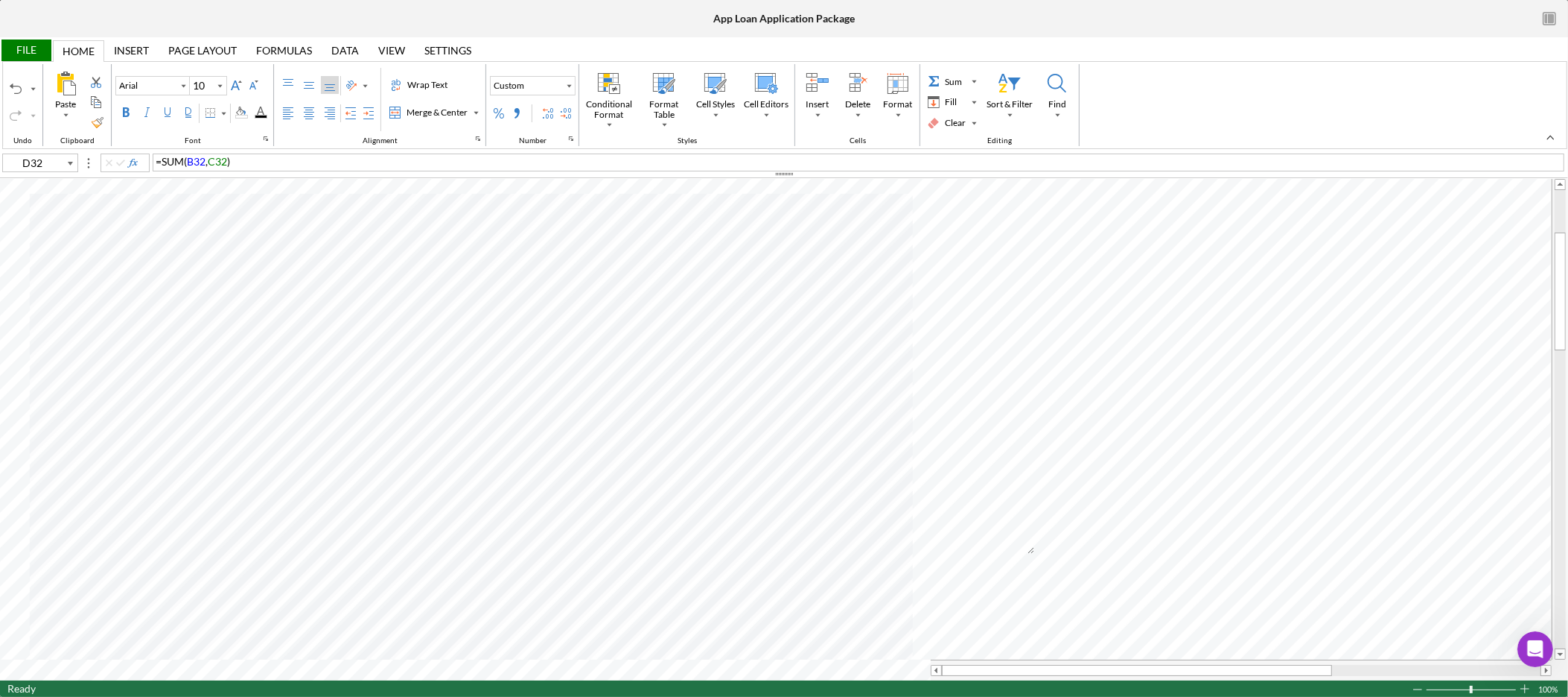
type input "B38"
type input "B47"
type input "B50"
type input "B51"
type input "B33"
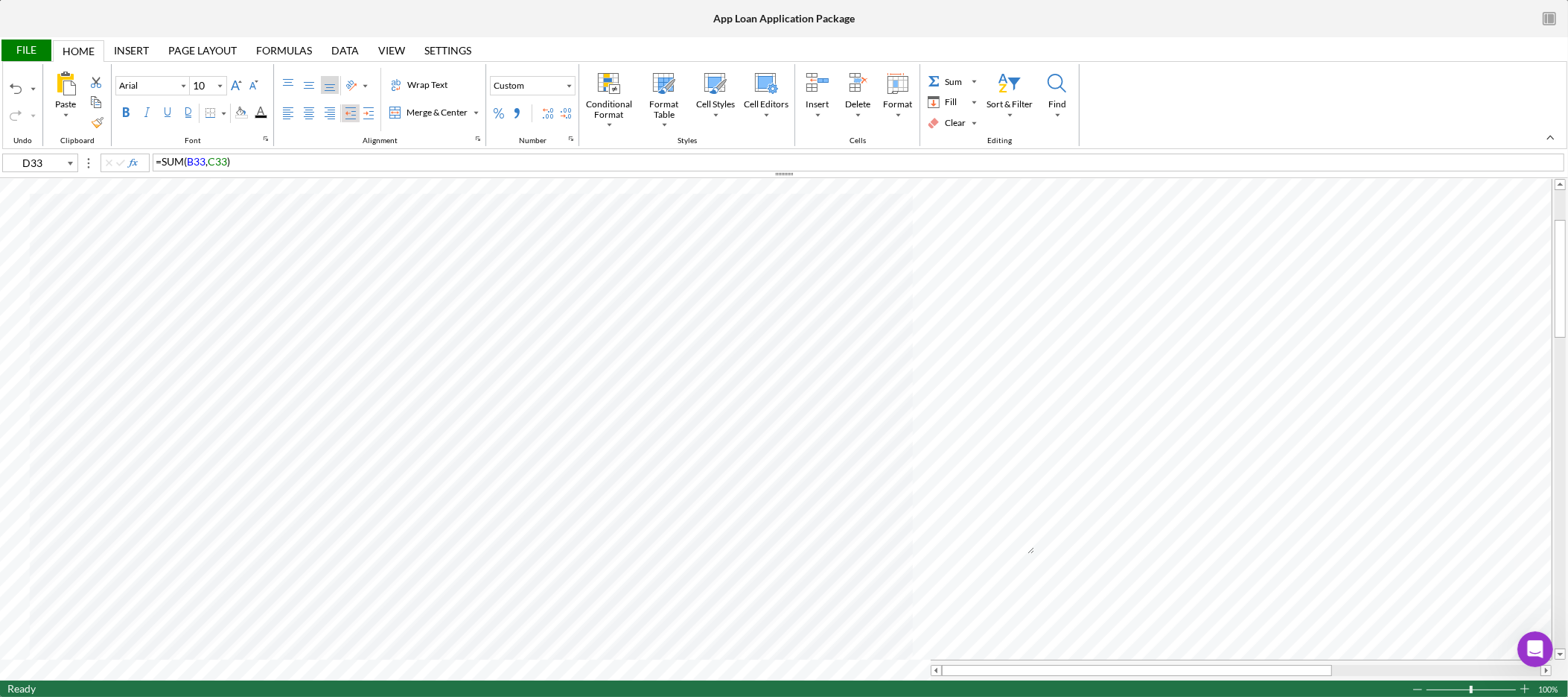
type input "B37"
type input "B48"
type input "B47"
type input "B50"
type input "E79"
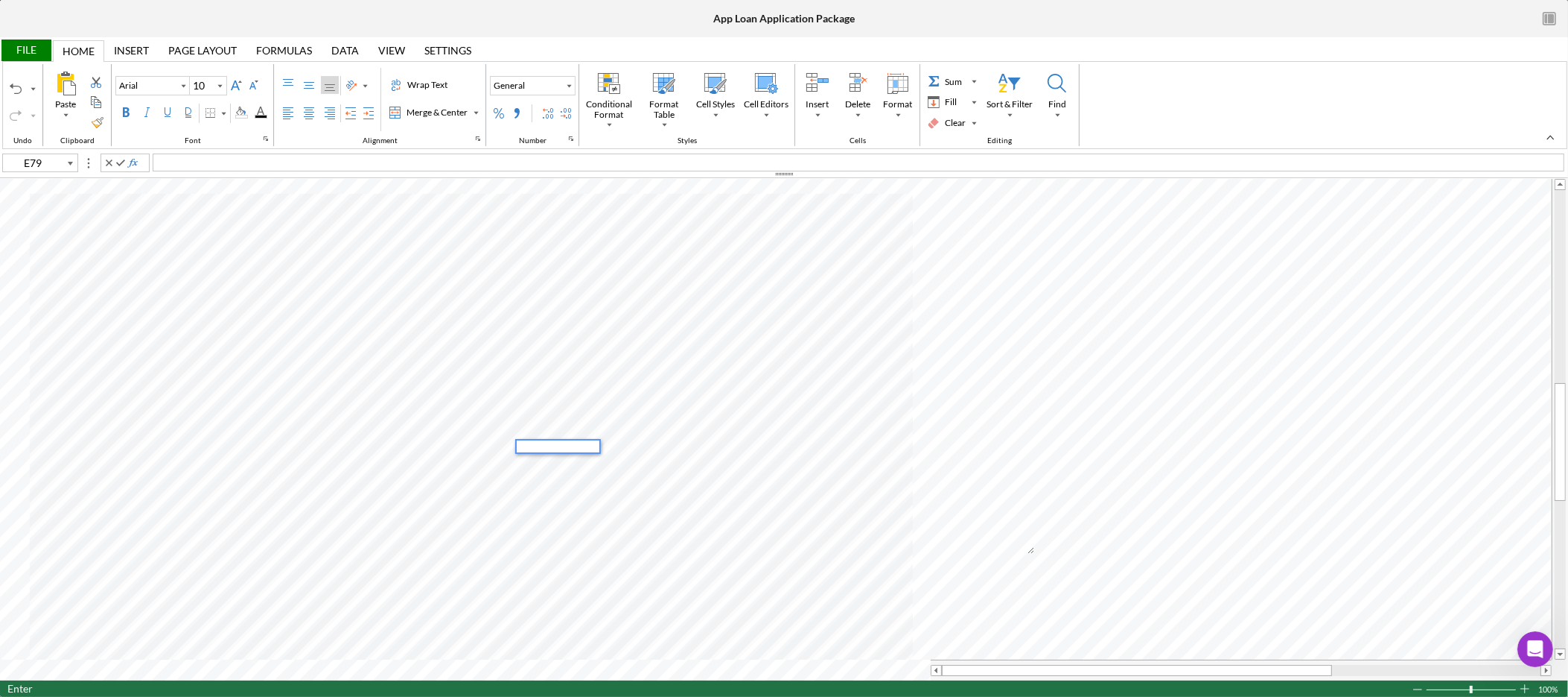
type input "B78"
type input "E81"
click at [559, 471] on div "RMV $371,700; Zillow" at bounding box center [568, 468] width 101 height 26
type input "B81"
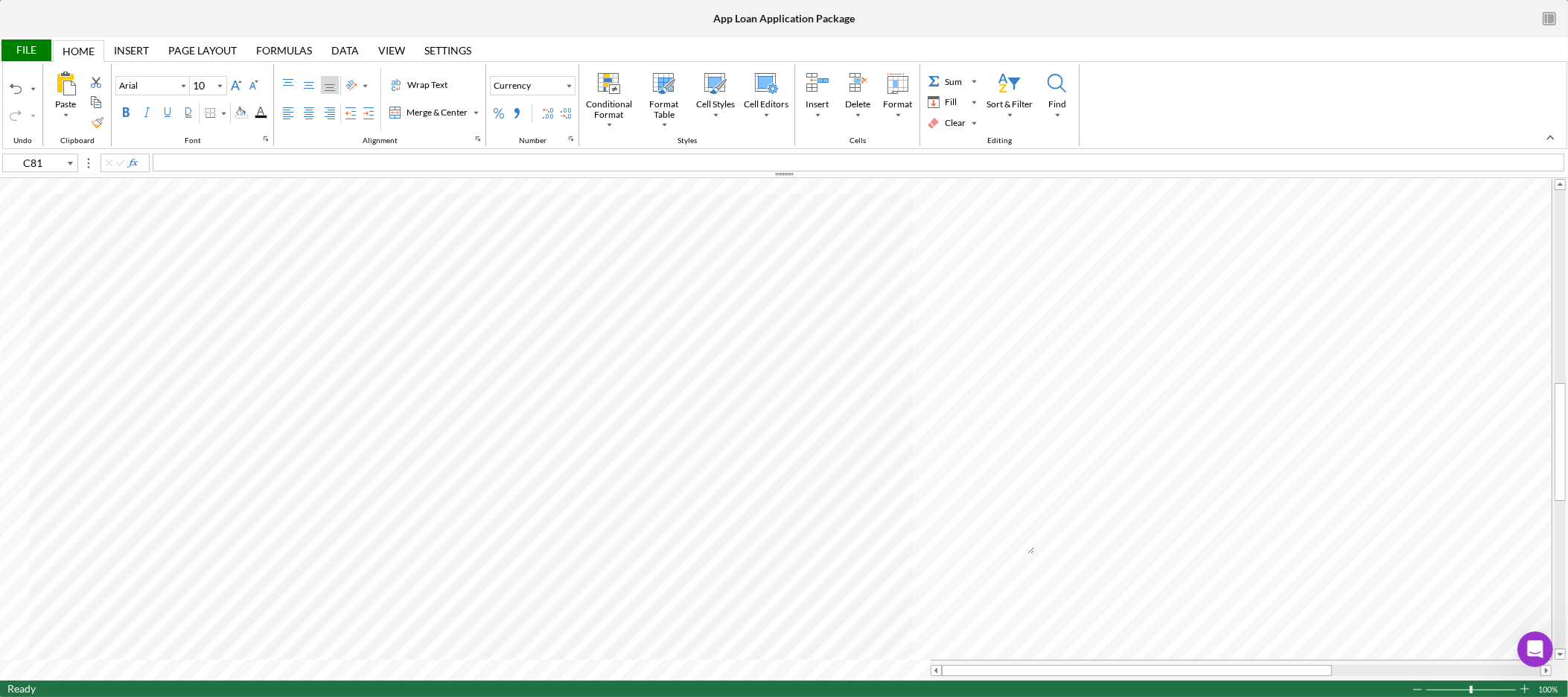
type input "D81"
type input "B38"
type input "B63"
type input "B37"
type input "B58"
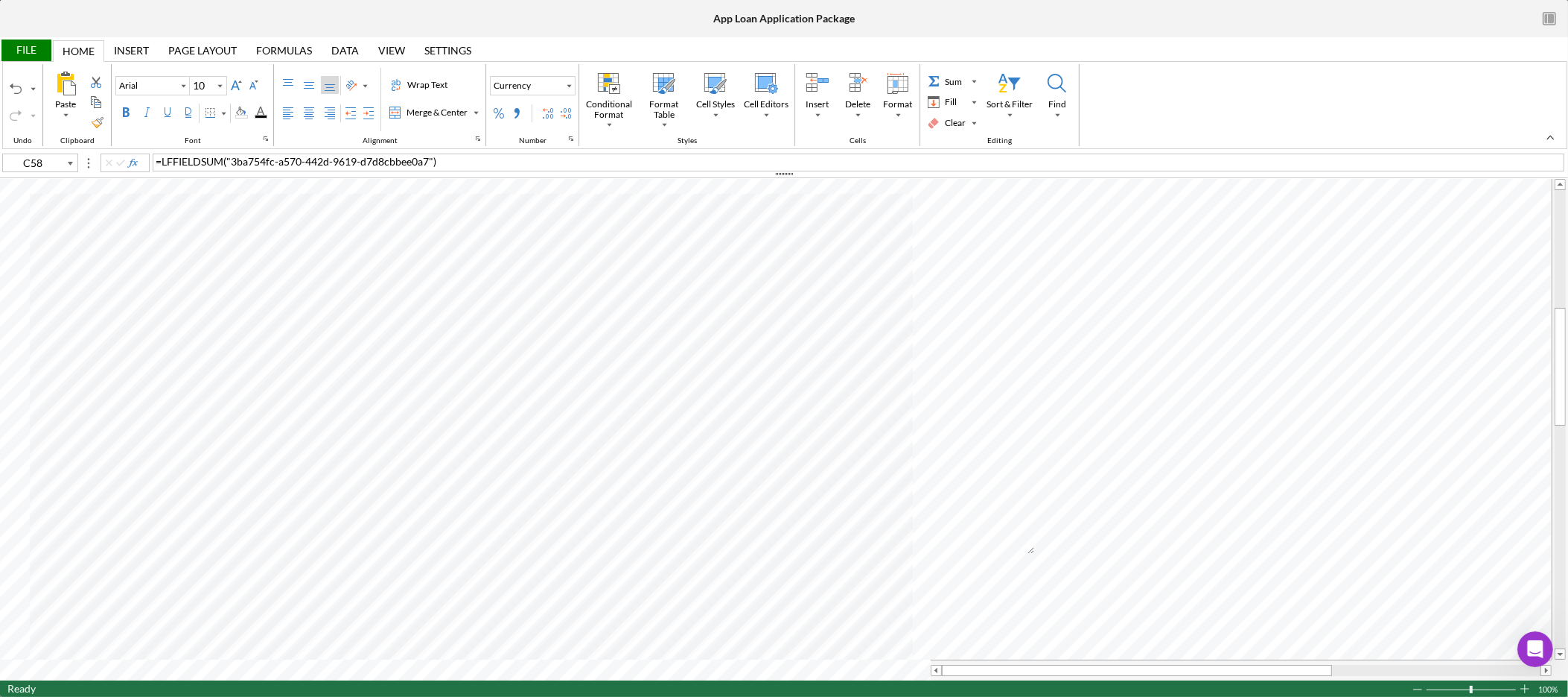
type input "B59"
click at [349, 164] on div "niece 40 and grand niece mid 20's" at bounding box center [859, 162] width 1412 height 18
type input "B57"
type input "C57"
click at [41, 50] on div "File" at bounding box center [26, 50] width 51 height 22
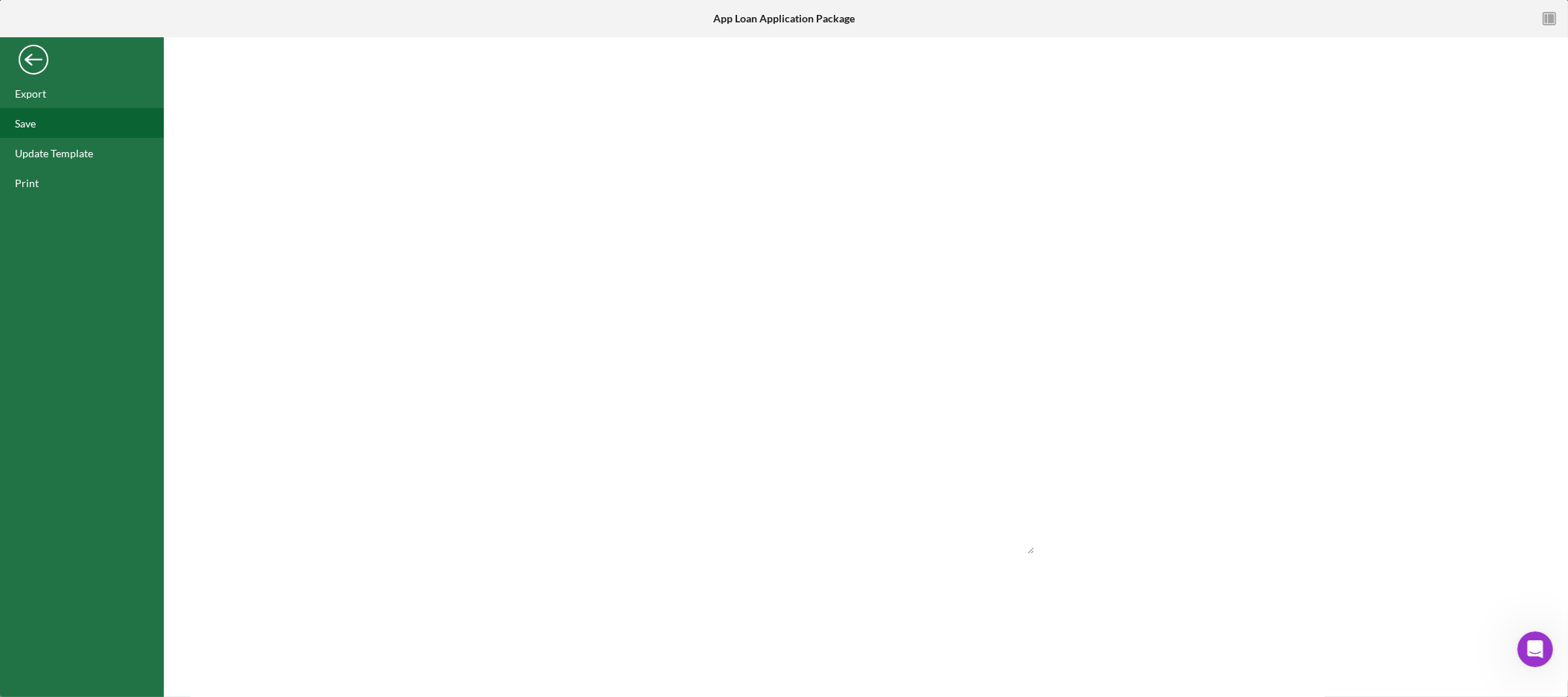
click at [50, 127] on div "Save" at bounding box center [81, 123] width 164 height 30
